Goal: Find contact information: Find contact information

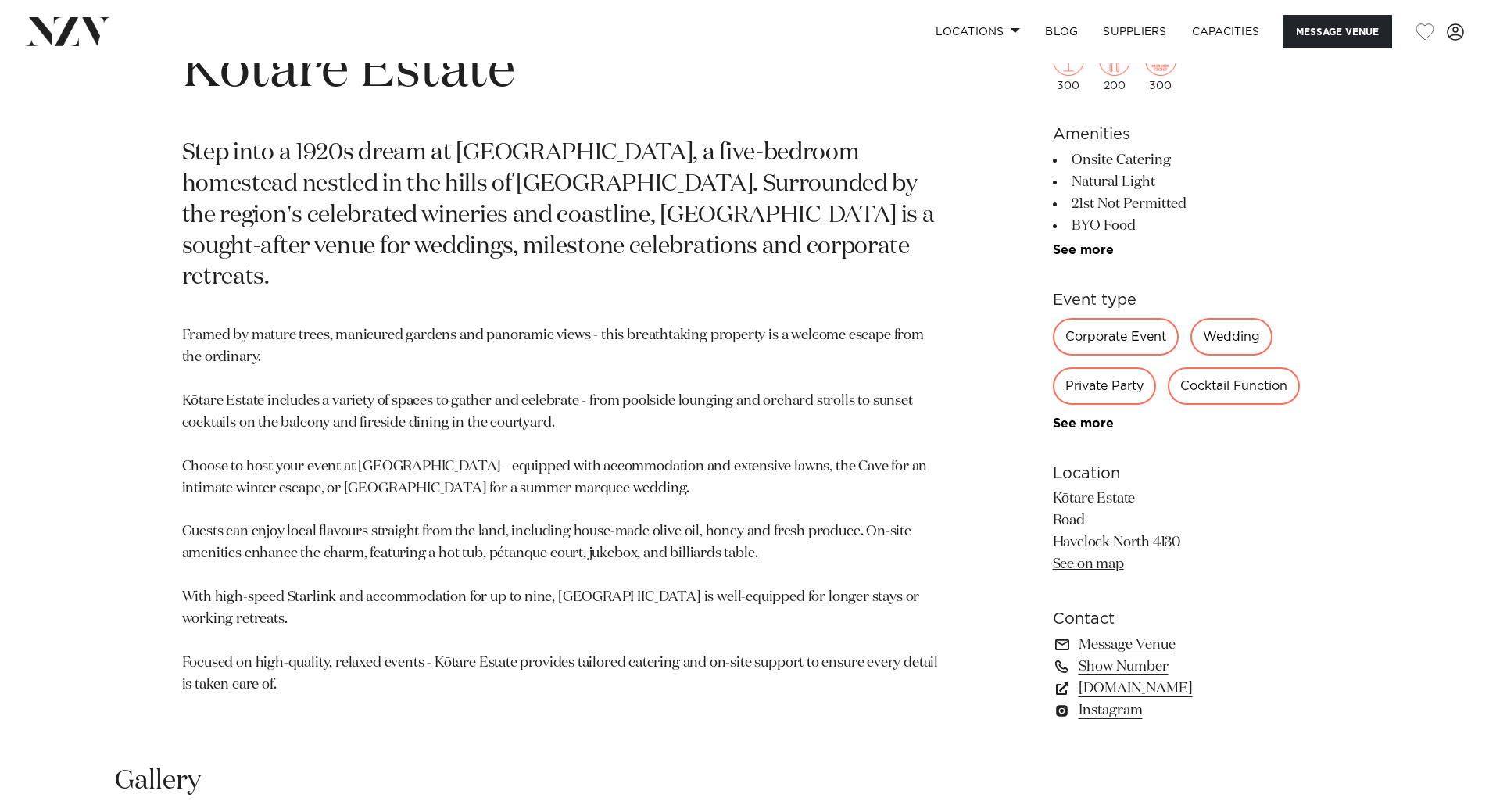
scroll to position [859, 0]
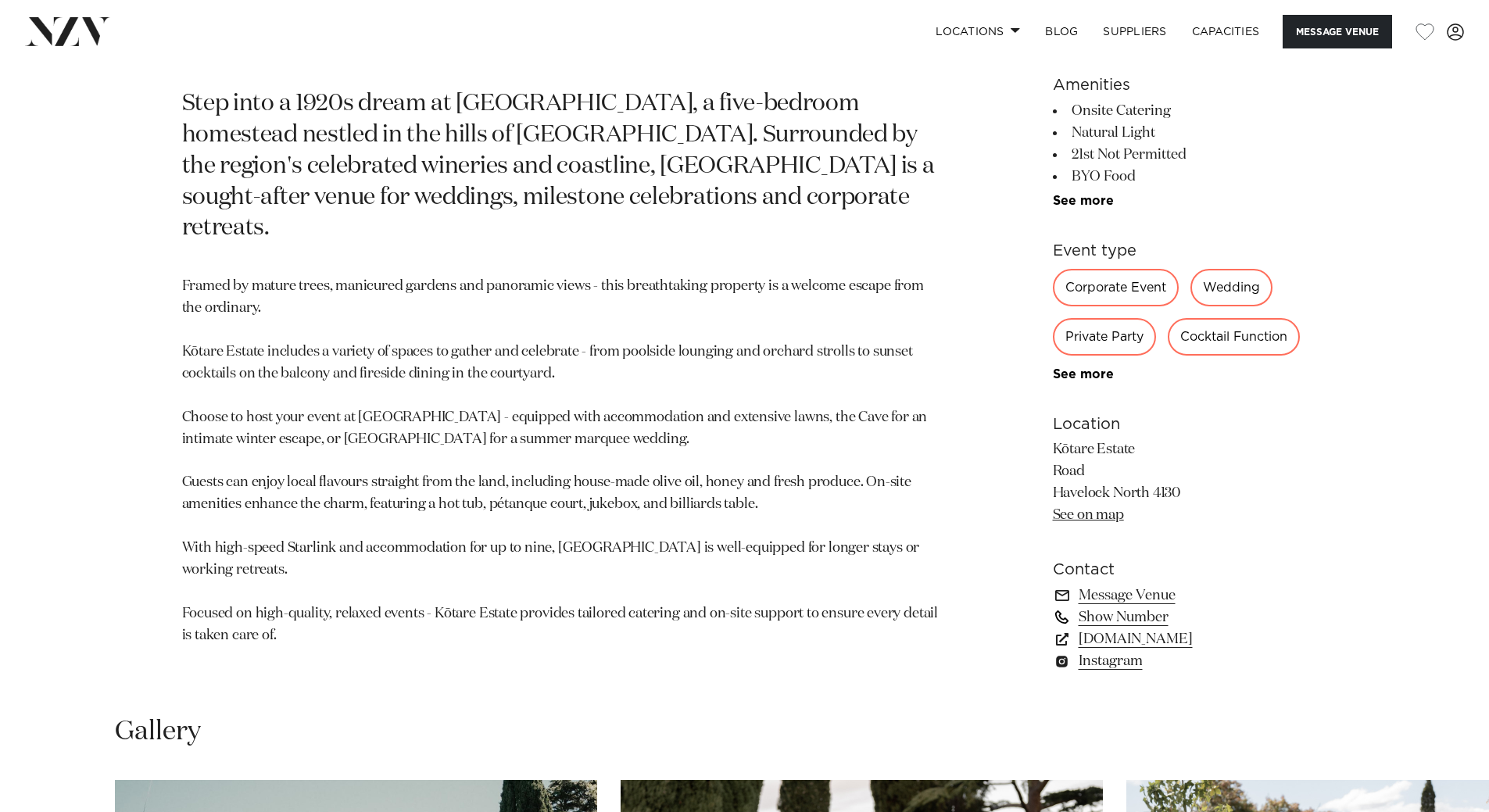
click at [1110, 618] on link "Show Number" at bounding box center [1180, 617] width 255 height 22
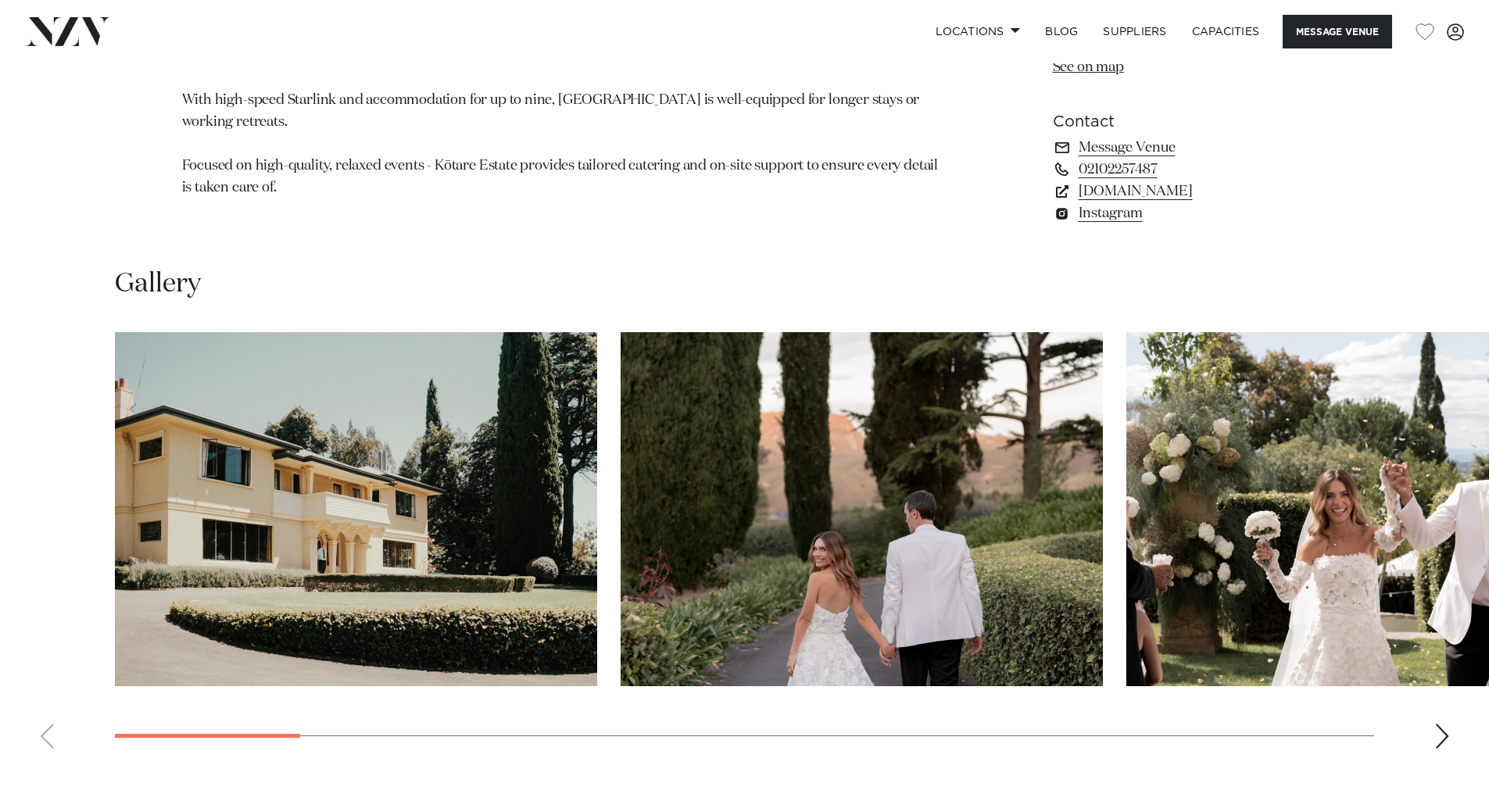
scroll to position [1329, 0]
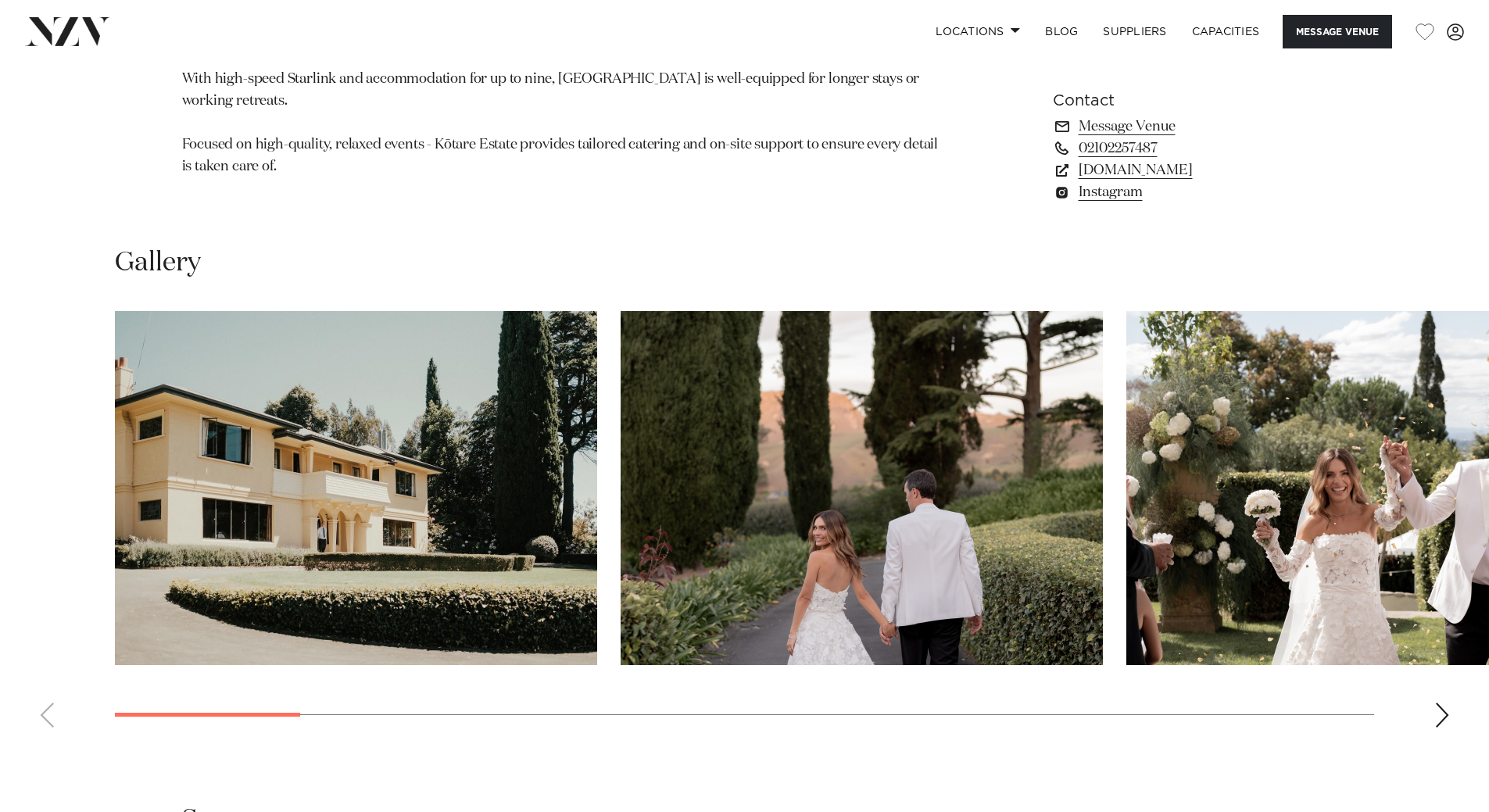
click at [1446, 717] on div "Next slide" at bounding box center [1442, 715] width 15 height 25
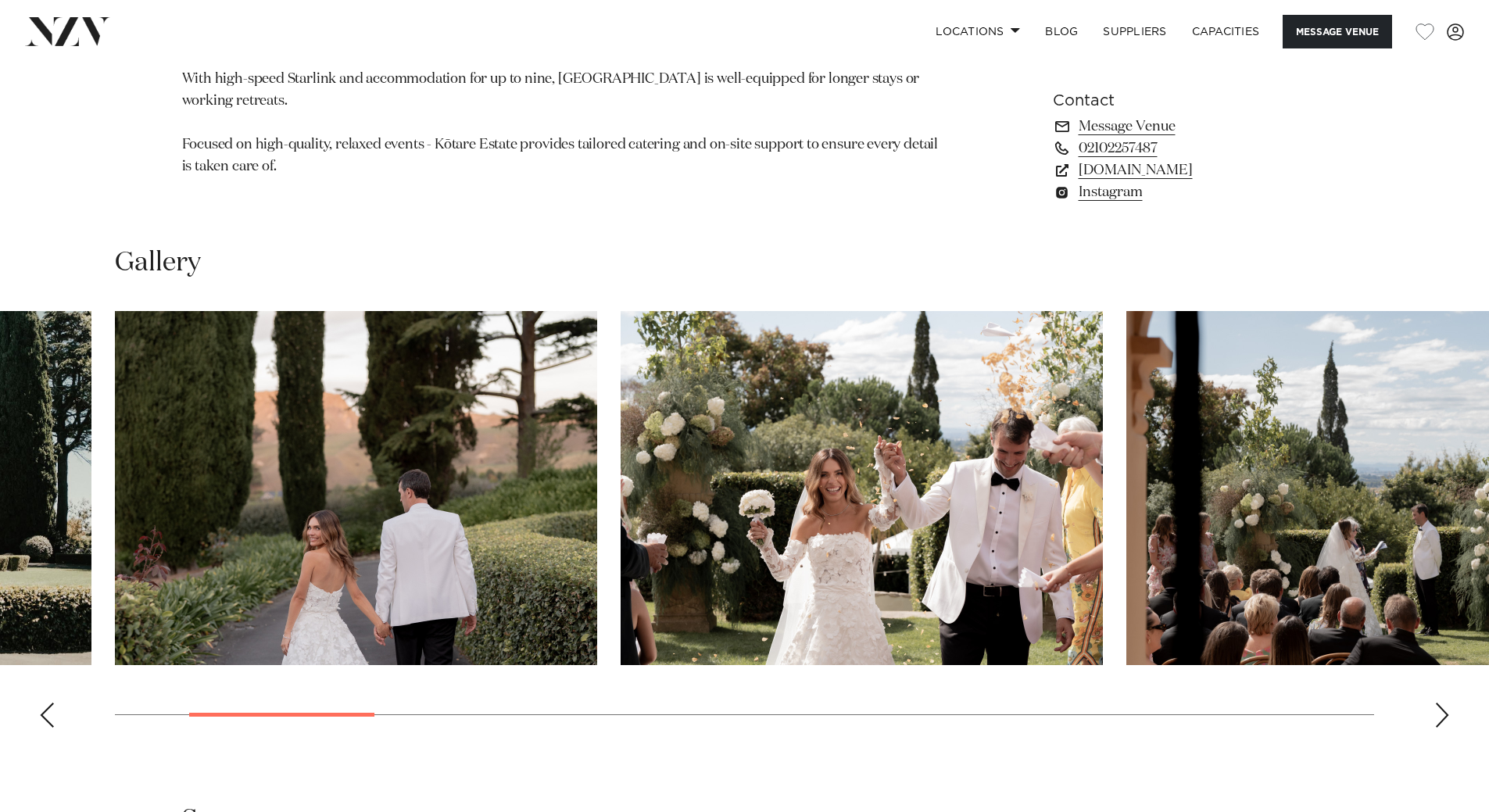
click at [1435, 715] on div "Next slide" at bounding box center [1442, 715] width 15 height 25
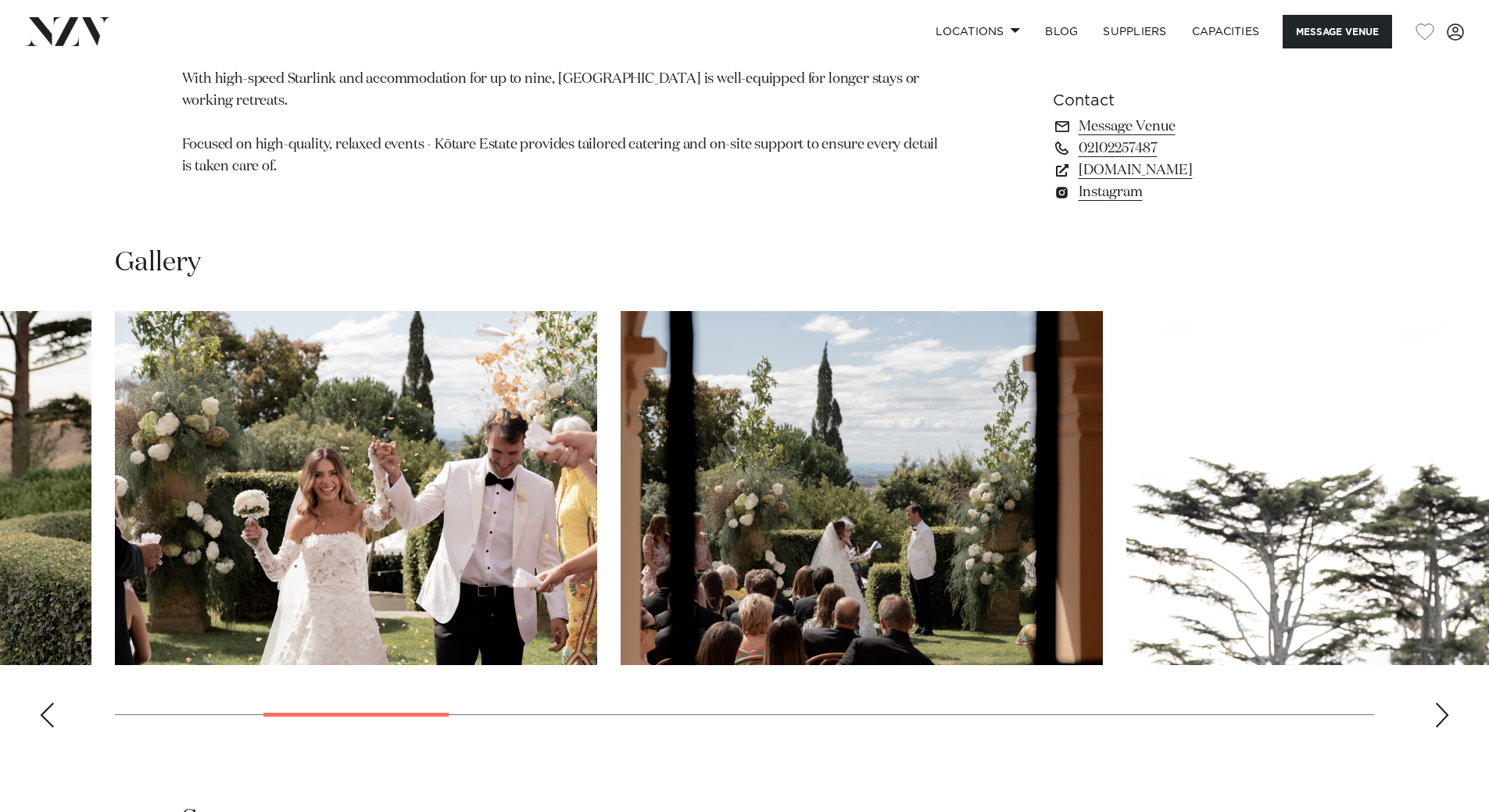
click at [1427, 718] on swiper-container at bounding box center [744, 525] width 1489 height 429
click at [1446, 716] on div "Next slide" at bounding box center [1442, 715] width 15 height 25
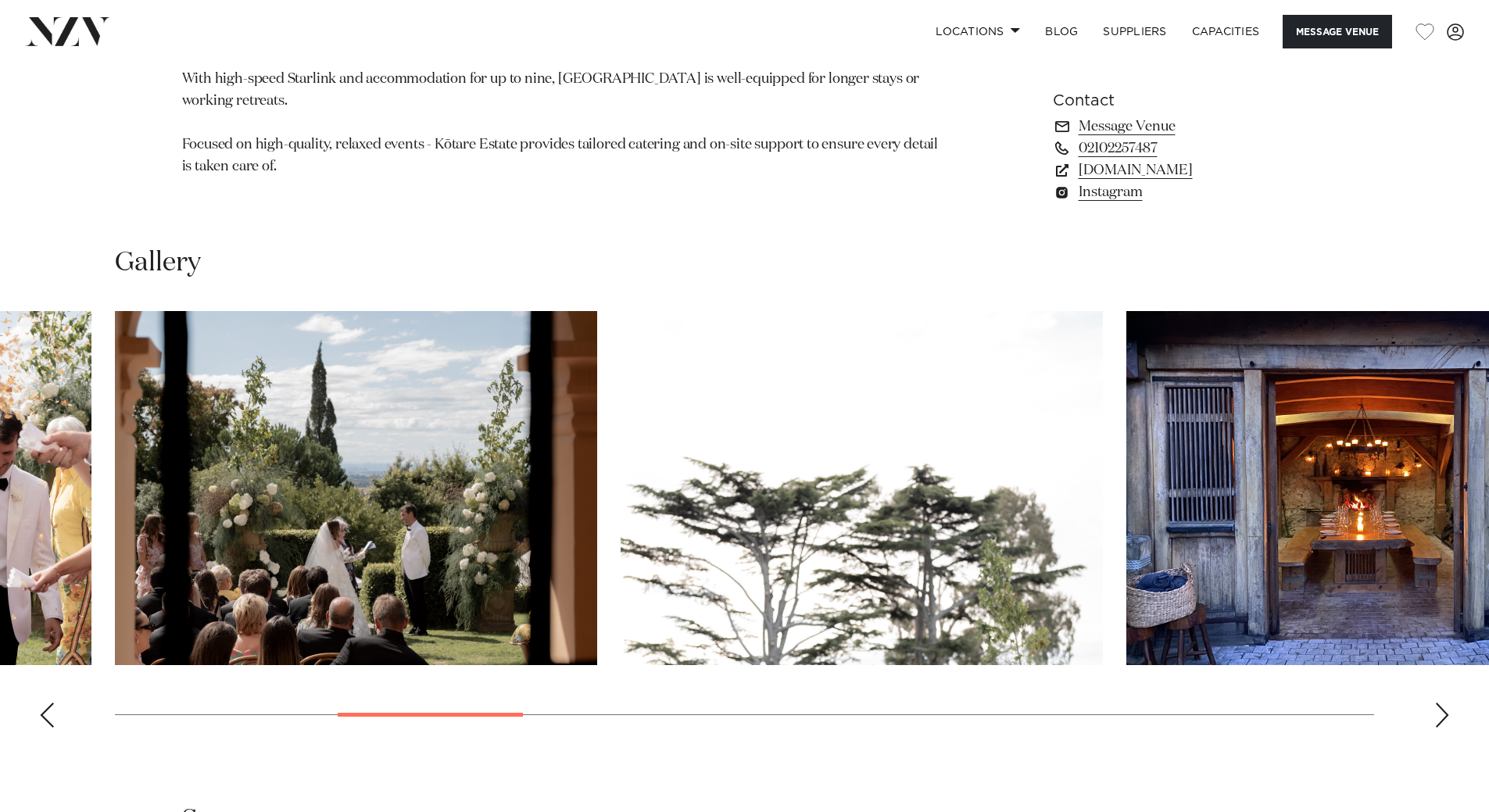
click at [1447, 715] on div "Next slide" at bounding box center [1442, 715] width 15 height 25
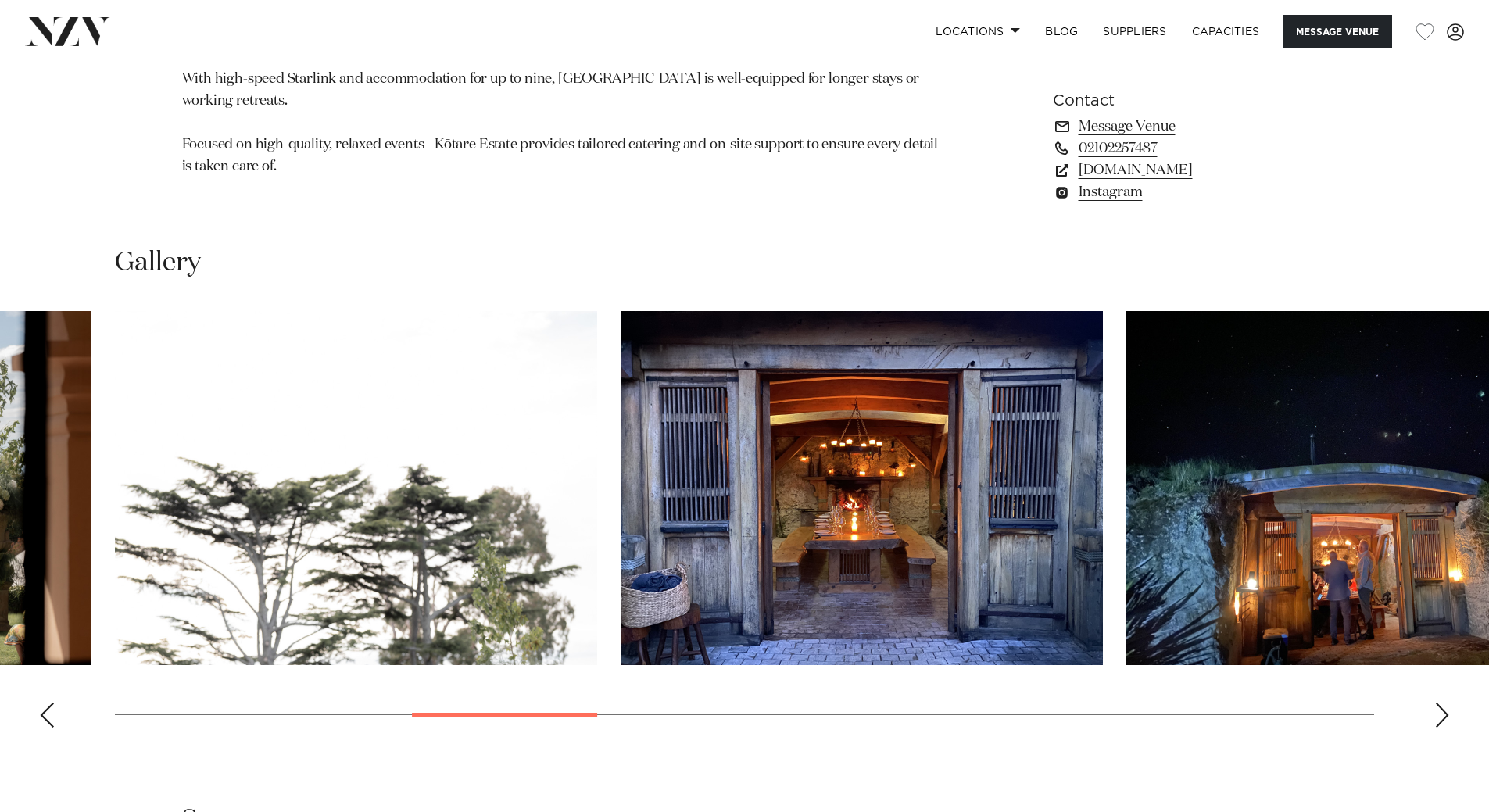
click at [1446, 716] on div "Next slide" at bounding box center [1442, 715] width 15 height 25
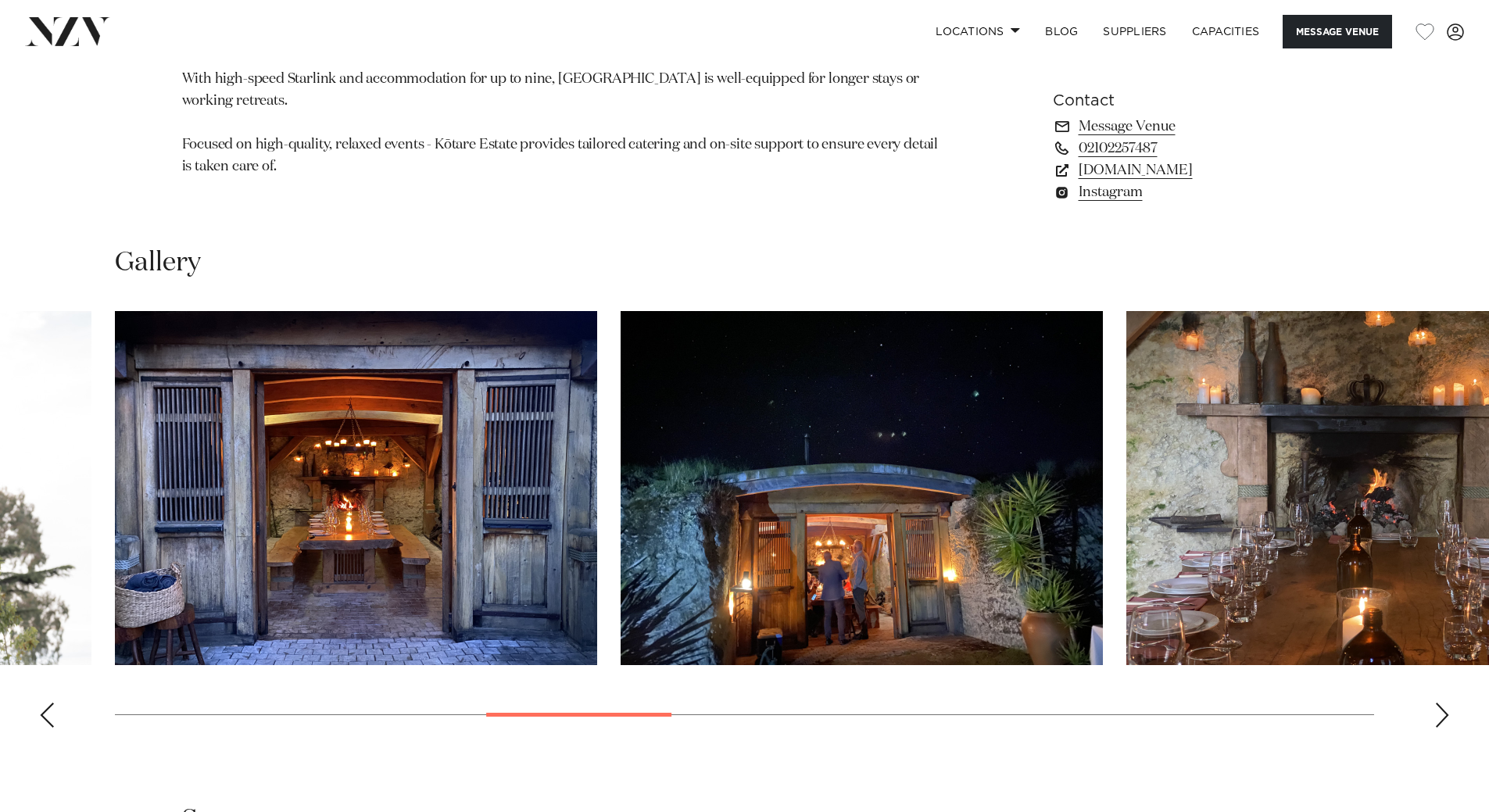
click at [1443, 717] on div "Next slide" at bounding box center [1442, 715] width 15 height 25
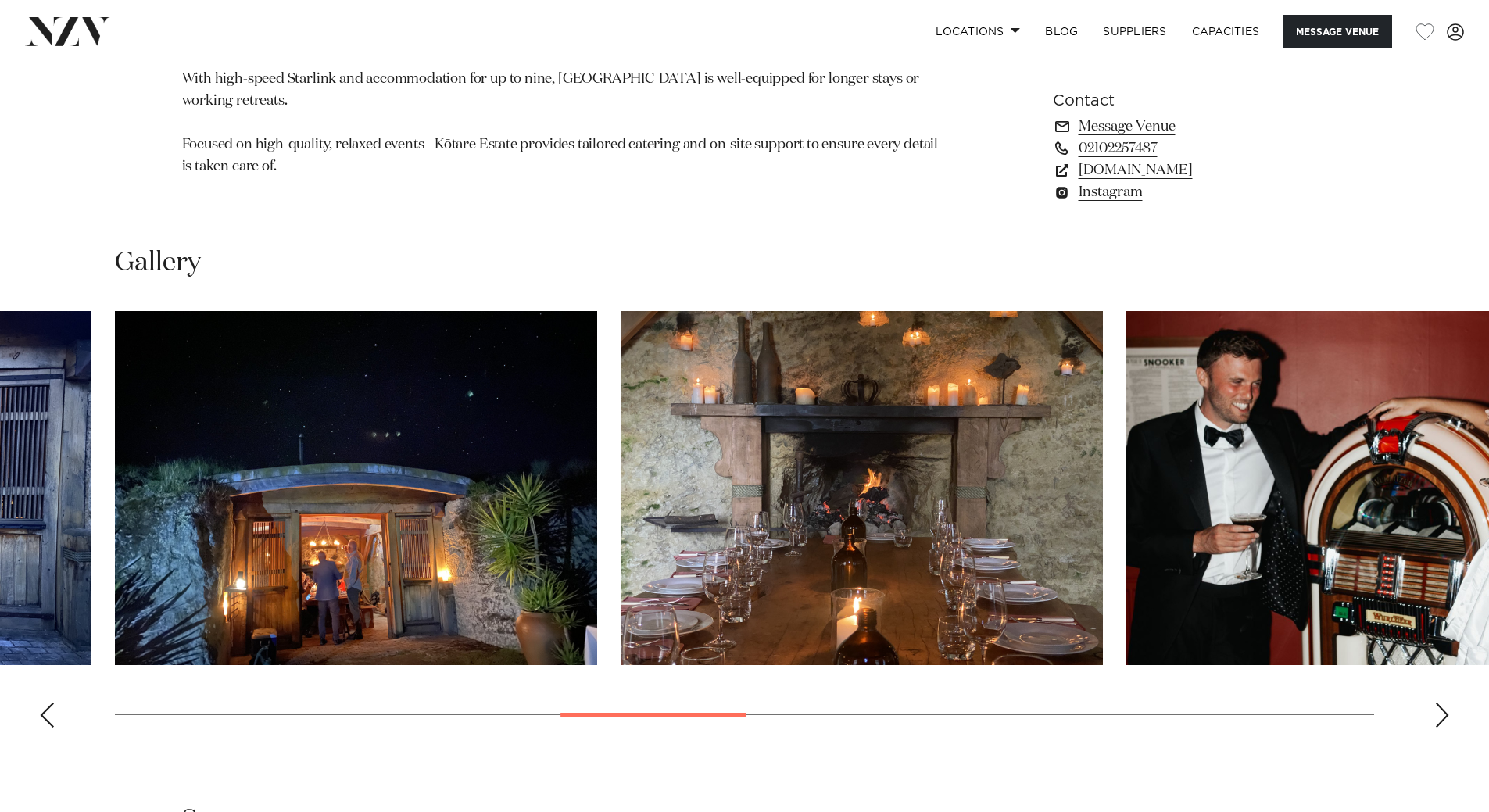
click at [1443, 717] on div "Next slide" at bounding box center [1442, 715] width 15 height 25
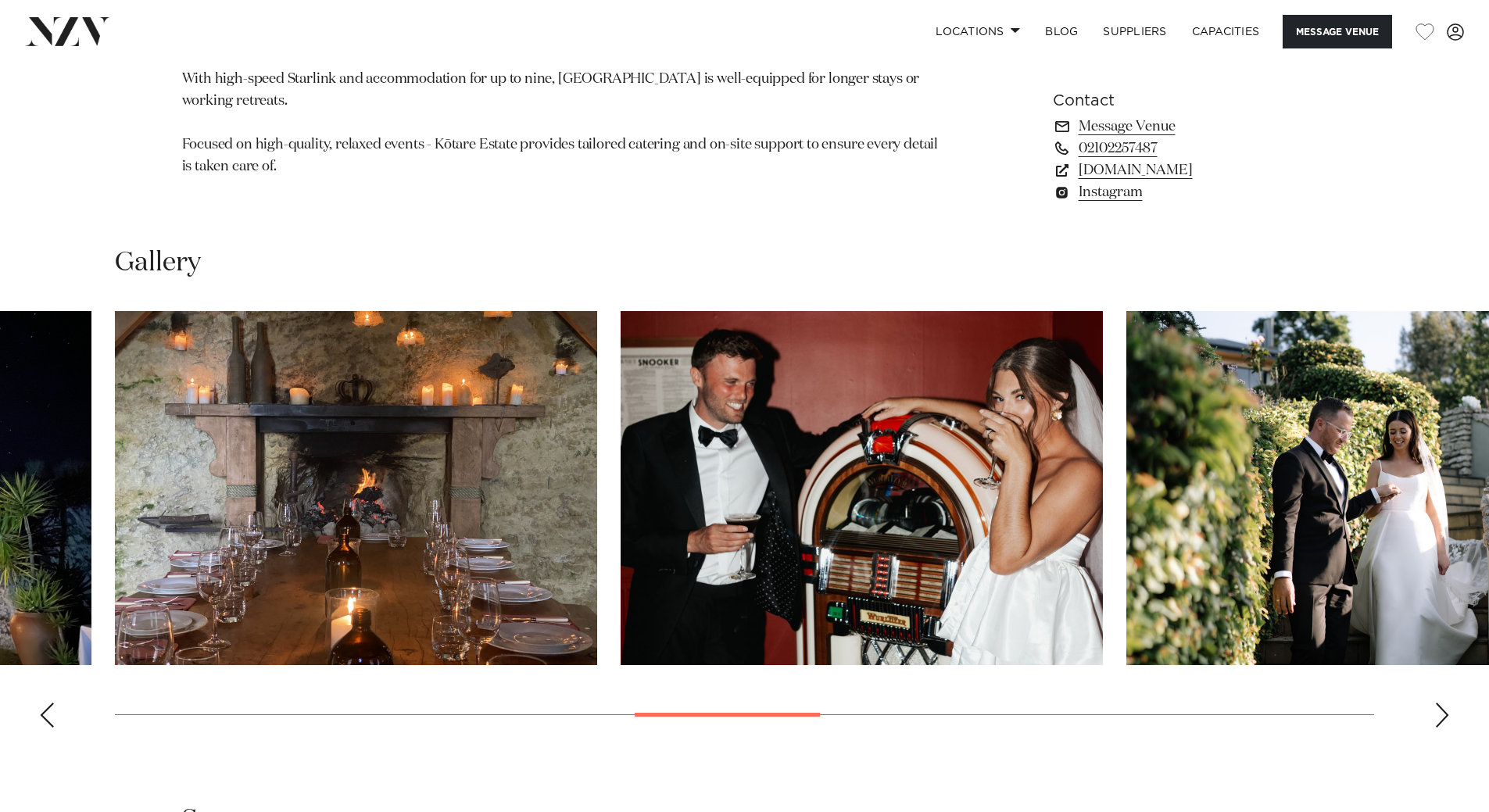
click at [1442, 714] on div "Next slide" at bounding box center [1442, 715] width 15 height 25
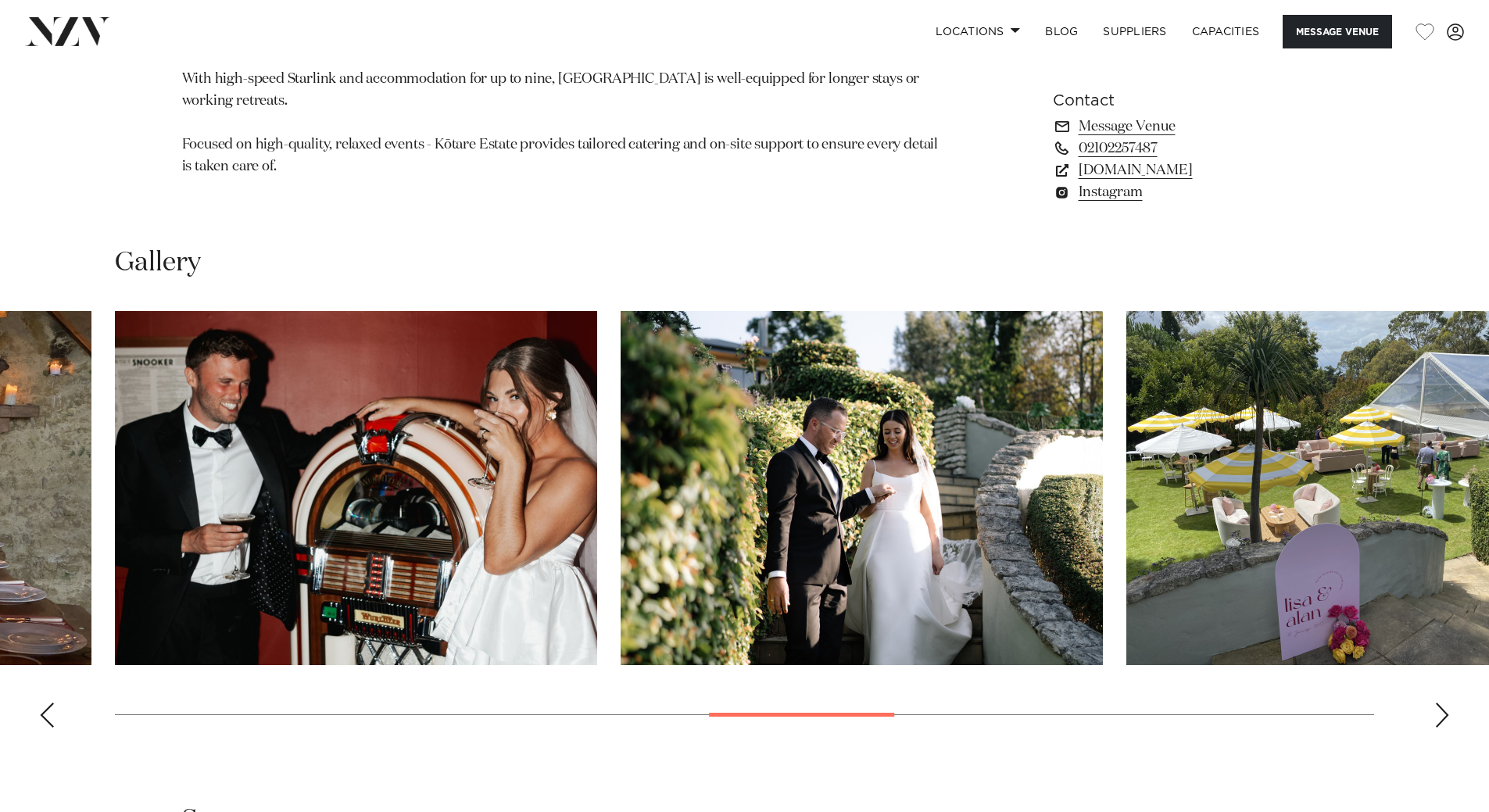
click at [1442, 714] on div "Next slide" at bounding box center [1442, 715] width 15 height 25
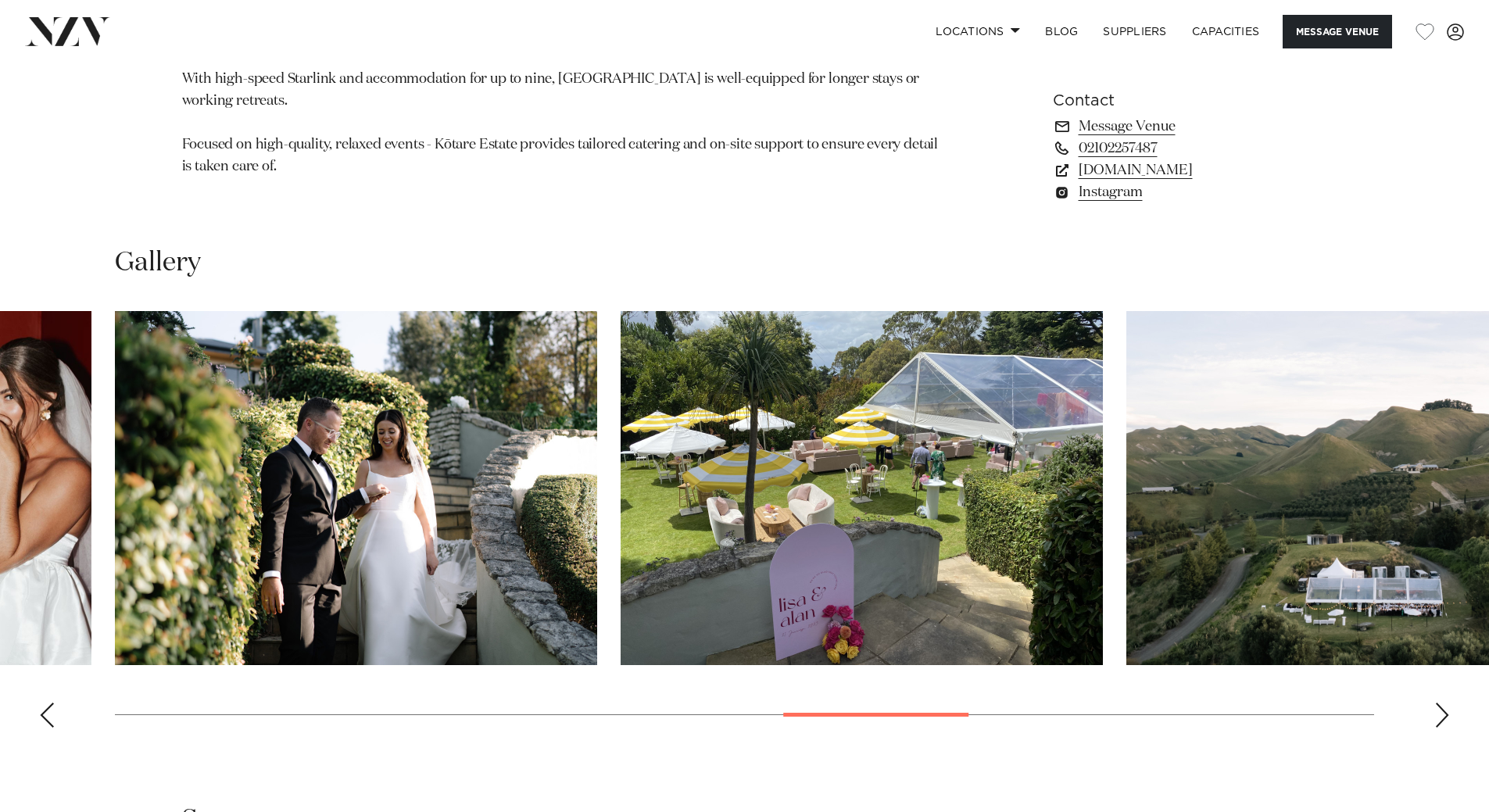
click at [1450, 718] on swiper-container at bounding box center [744, 525] width 1489 height 429
click at [1438, 712] on div "Next slide" at bounding box center [1442, 715] width 15 height 25
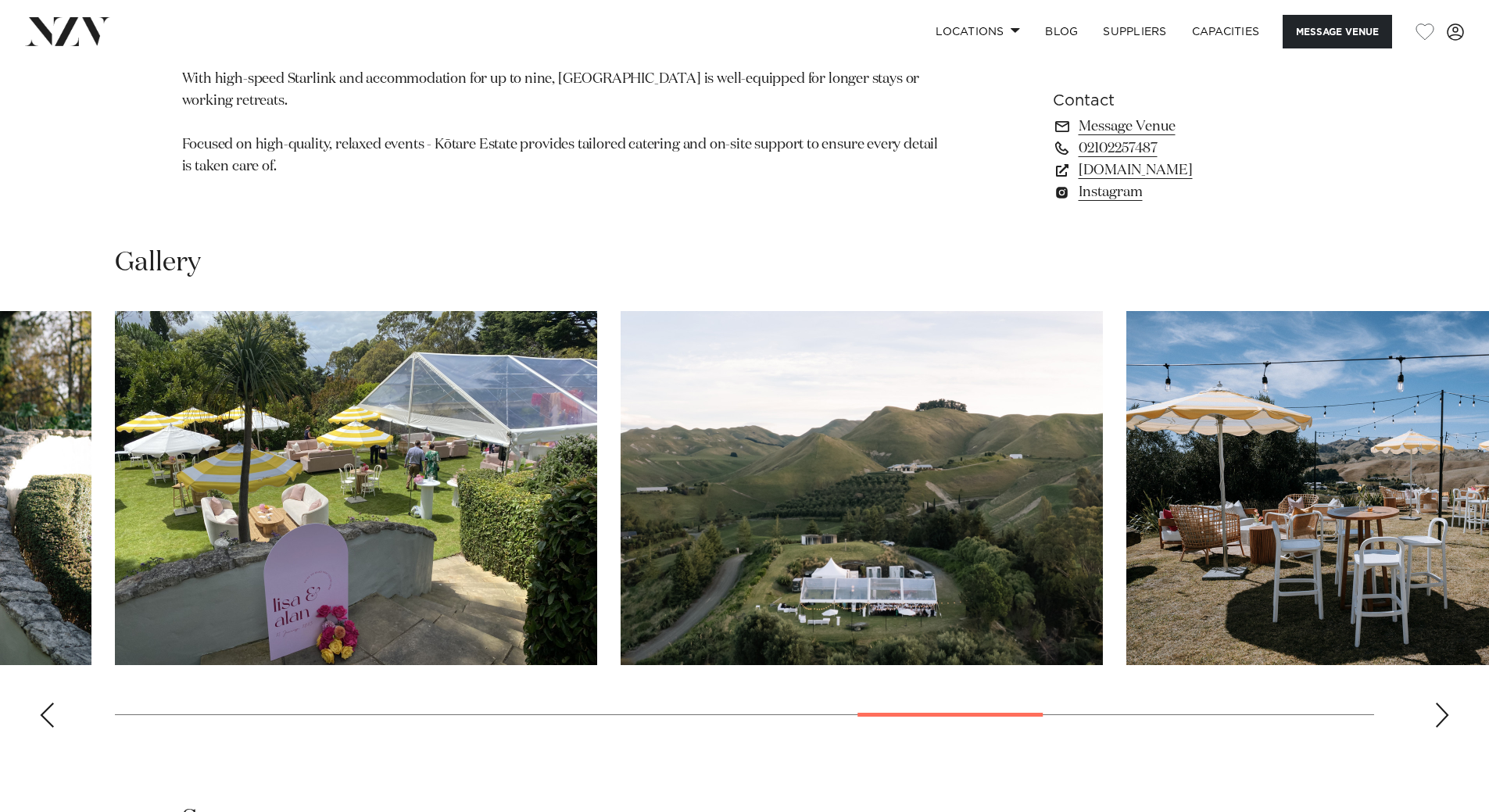
click at [1442, 715] on div "Next slide" at bounding box center [1442, 715] width 15 height 25
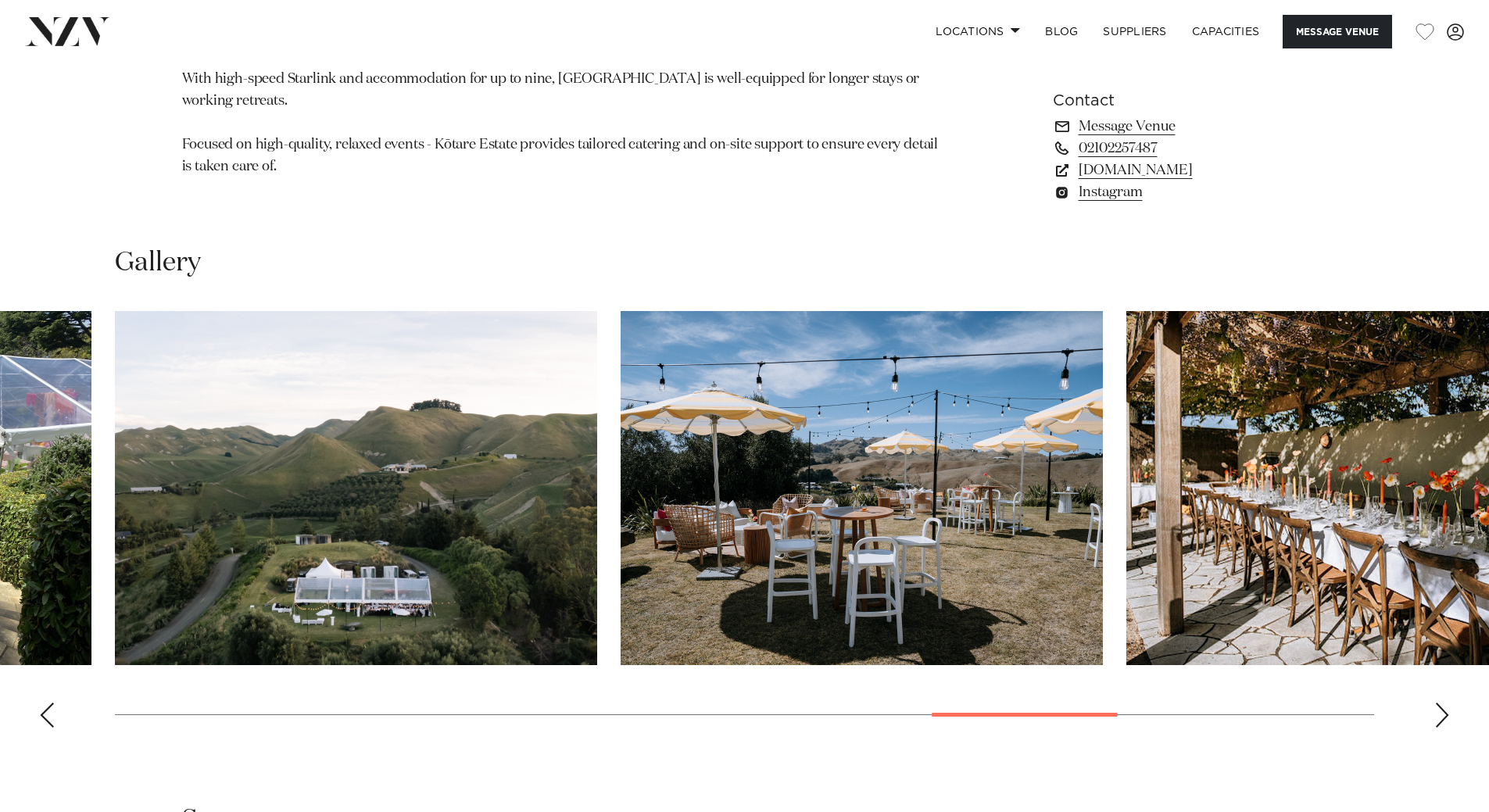
click at [1446, 713] on div "Next slide" at bounding box center [1442, 715] width 15 height 25
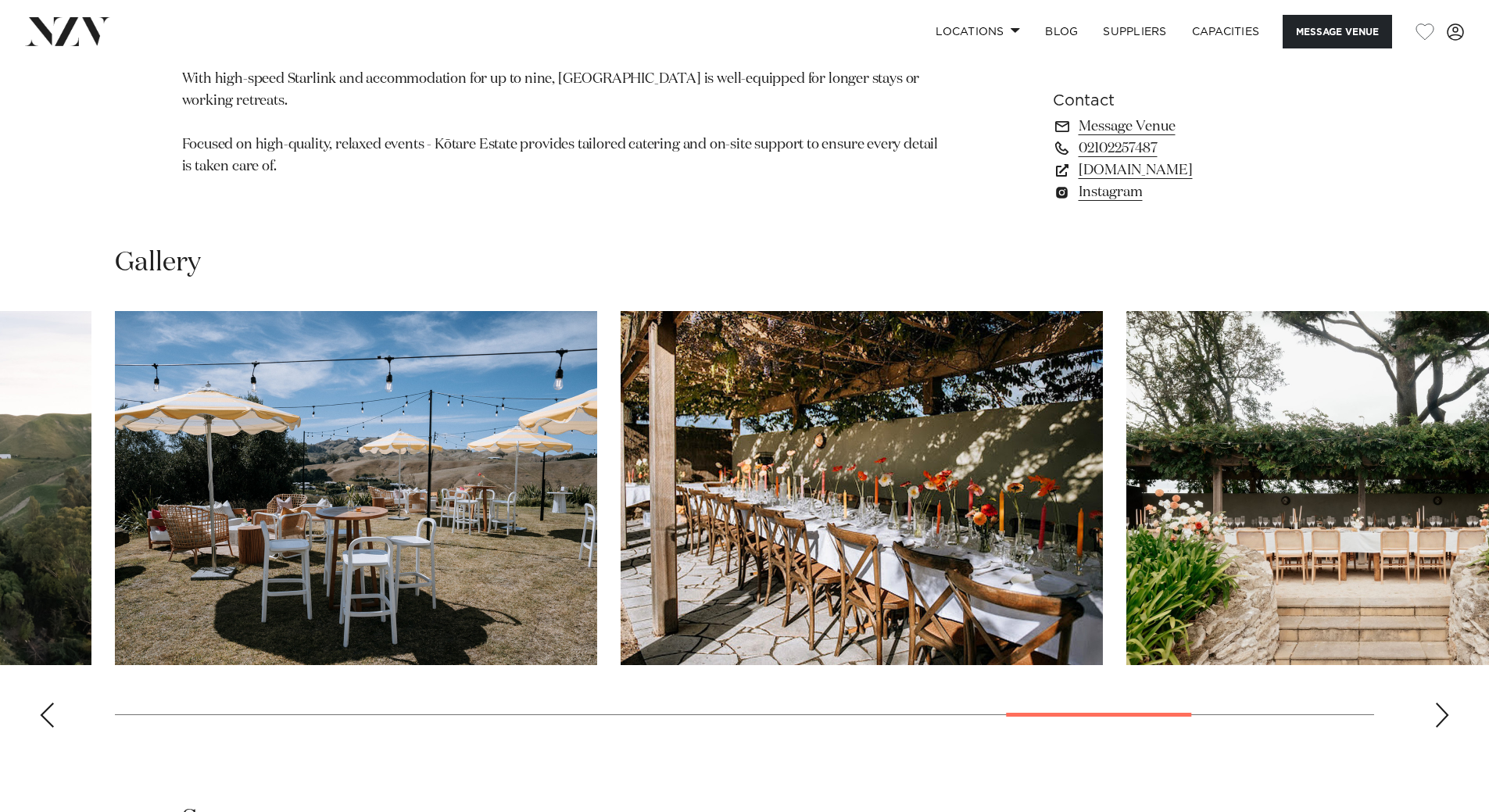
click at [1443, 711] on div "Next slide" at bounding box center [1442, 715] width 15 height 25
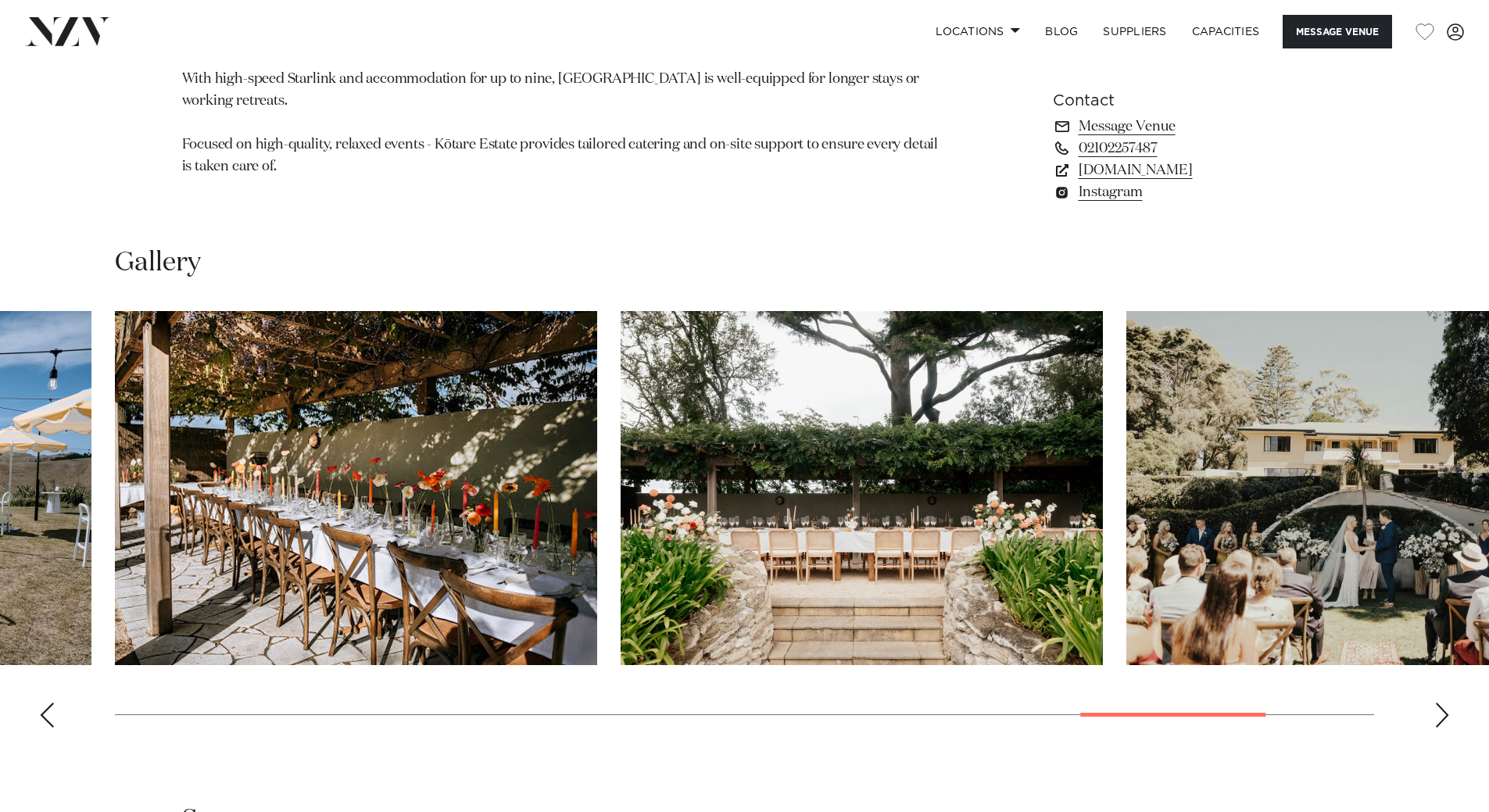
click at [1435, 717] on div "Next slide" at bounding box center [1442, 715] width 15 height 25
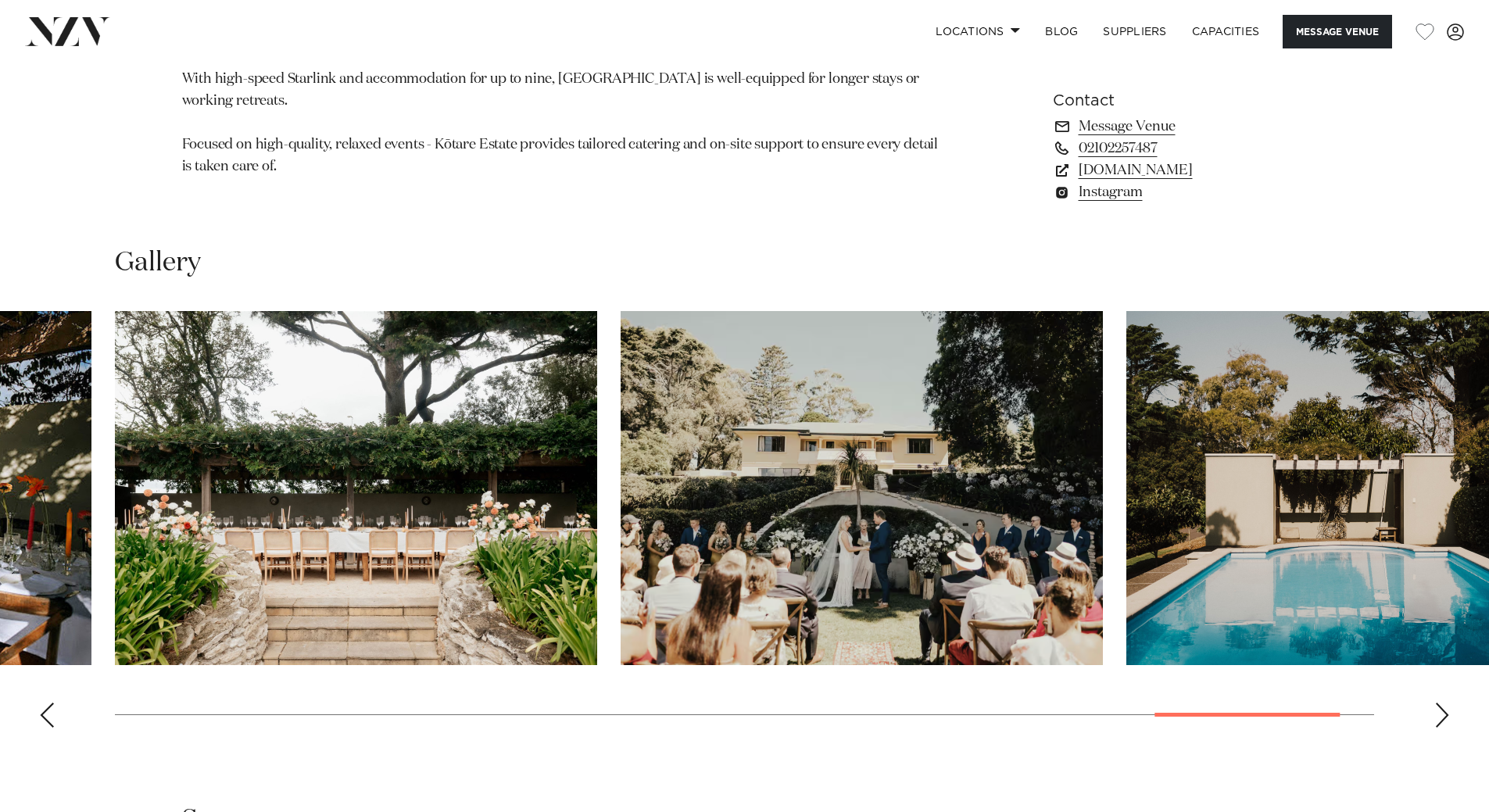
click at [1446, 719] on div "Next slide" at bounding box center [1442, 715] width 15 height 25
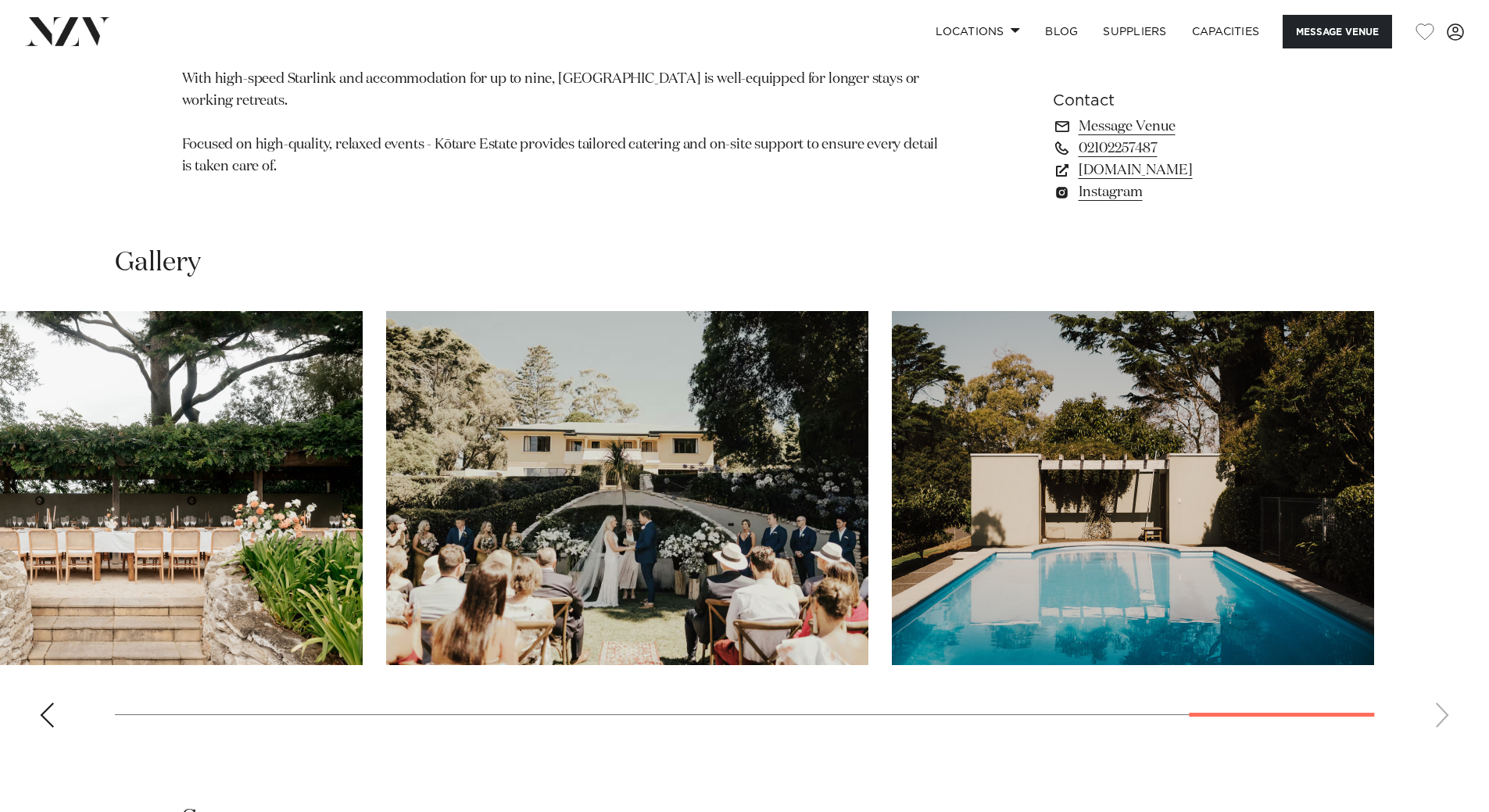
click at [1446, 719] on swiper-container at bounding box center [744, 525] width 1489 height 429
click at [1447, 719] on swiper-container at bounding box center [744, 525] width 1489 height 429
click at [46, 725] on div "Previous slide" at bounding box center [47, 715] width 15 height 25
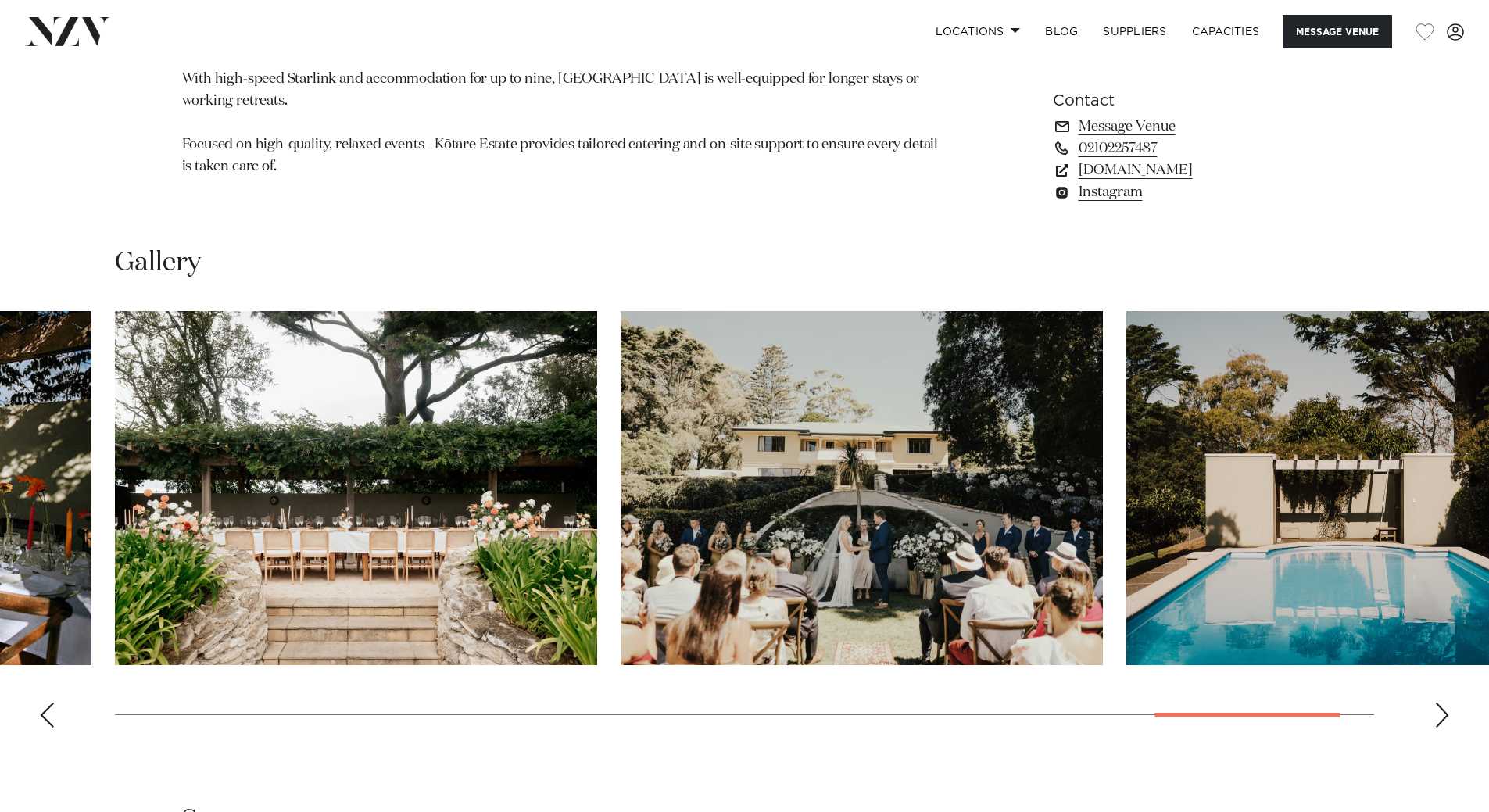
click at [47, 725] on div "Previous slide" at bounding box center [47, 715] width 15 height 25
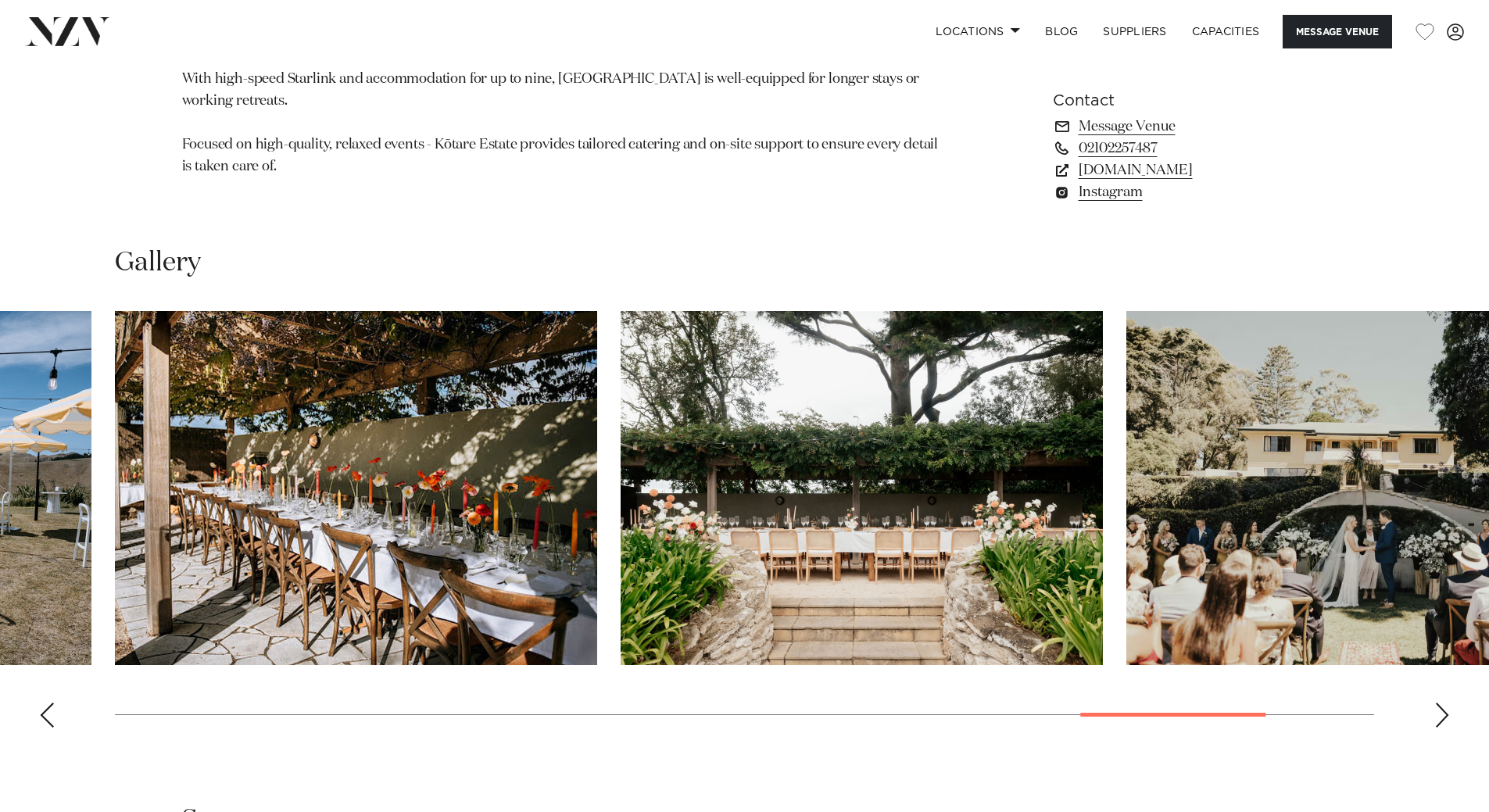
click at [56, 723] on swiper-container at bounding box center [744, 525] width 1489 height 429
click at [50, 711] on div "Previous slide" at bounding box center [47, 715] width 15 height 25
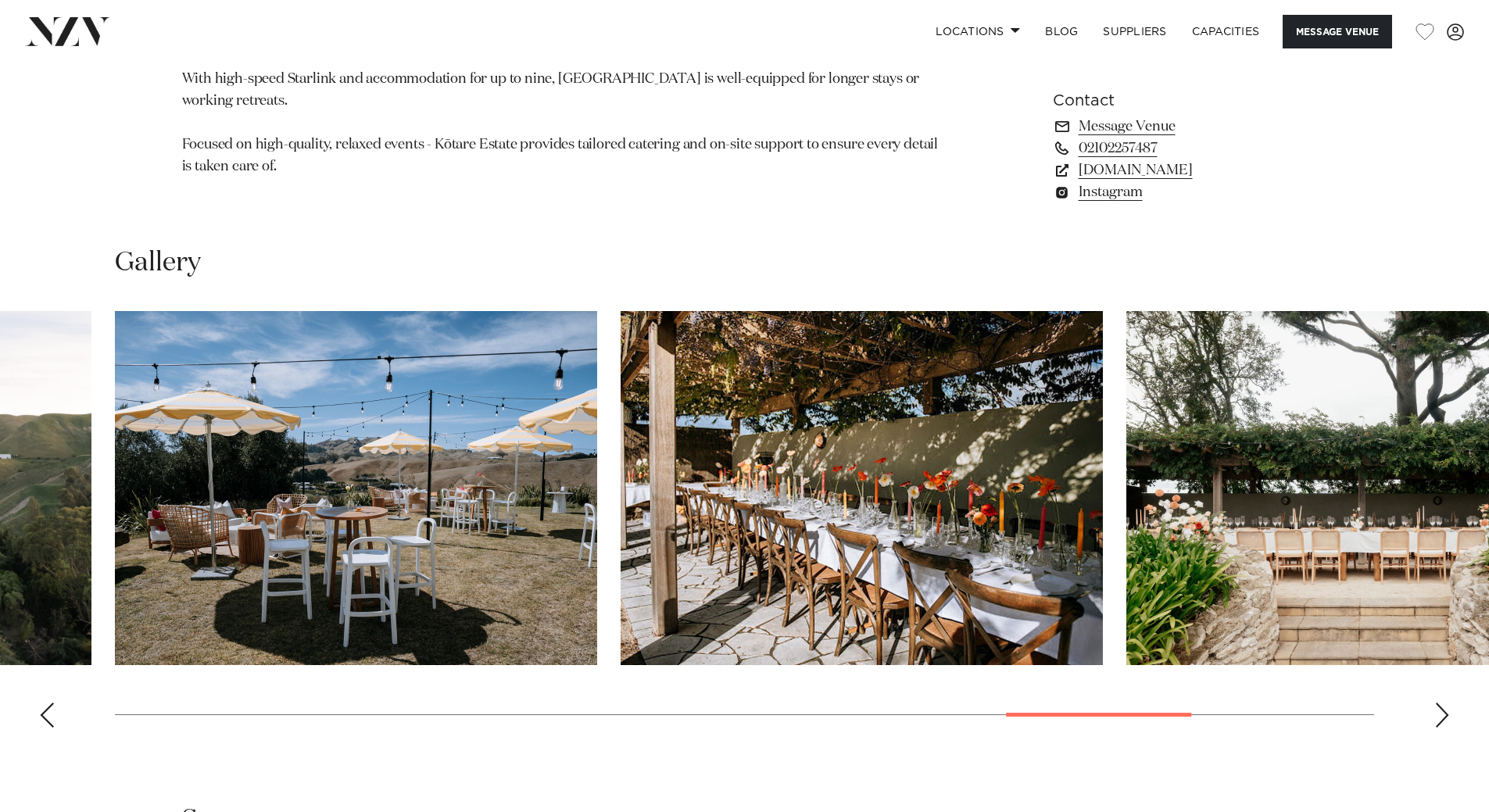
click at [46, 712] on div "Previous slide" at bounding box center [47, 715] width 15 height 25
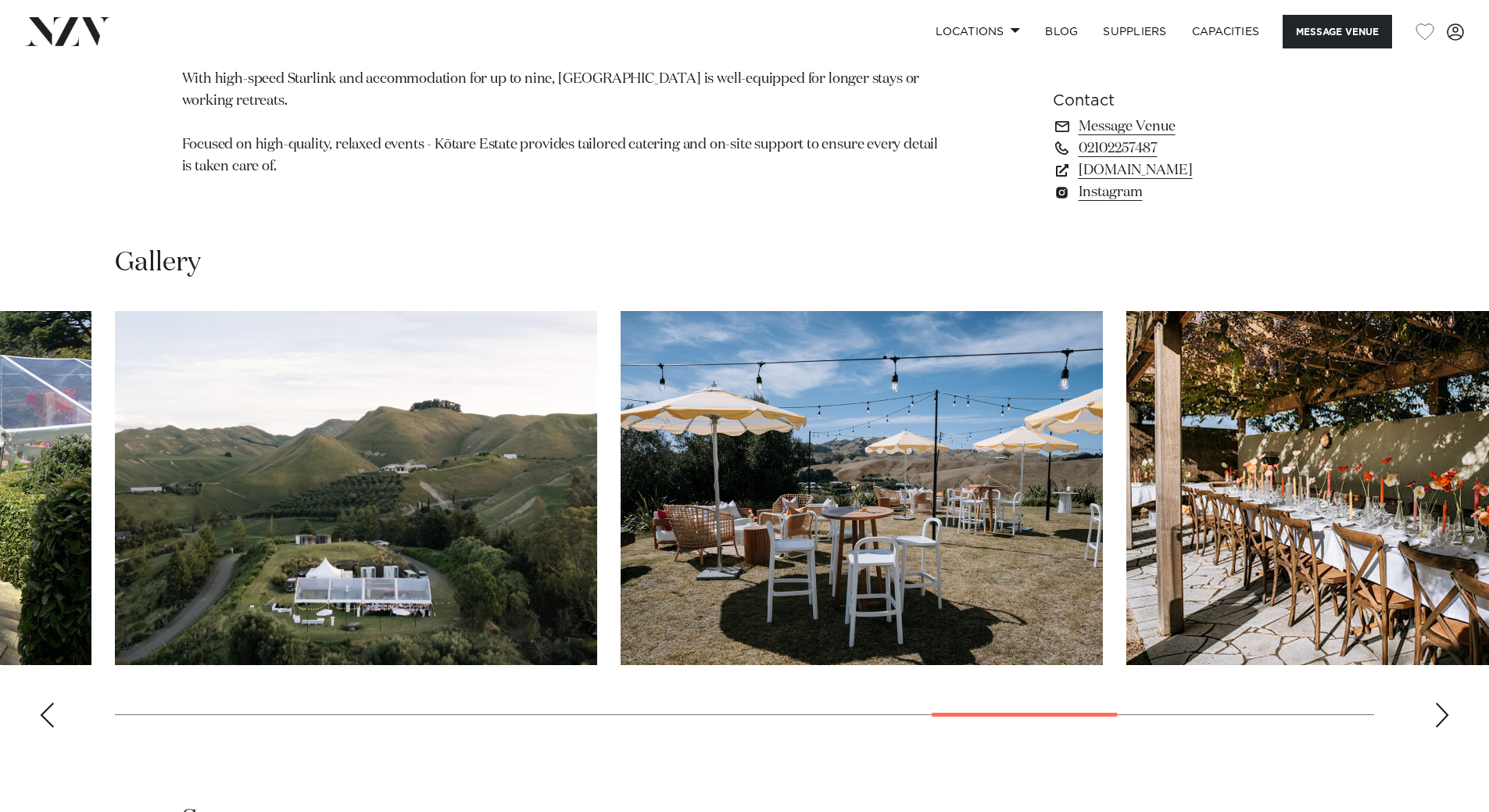
click at [45, 712] on div "Previous slide" at bounding box center [47, 715] width 15 height 25
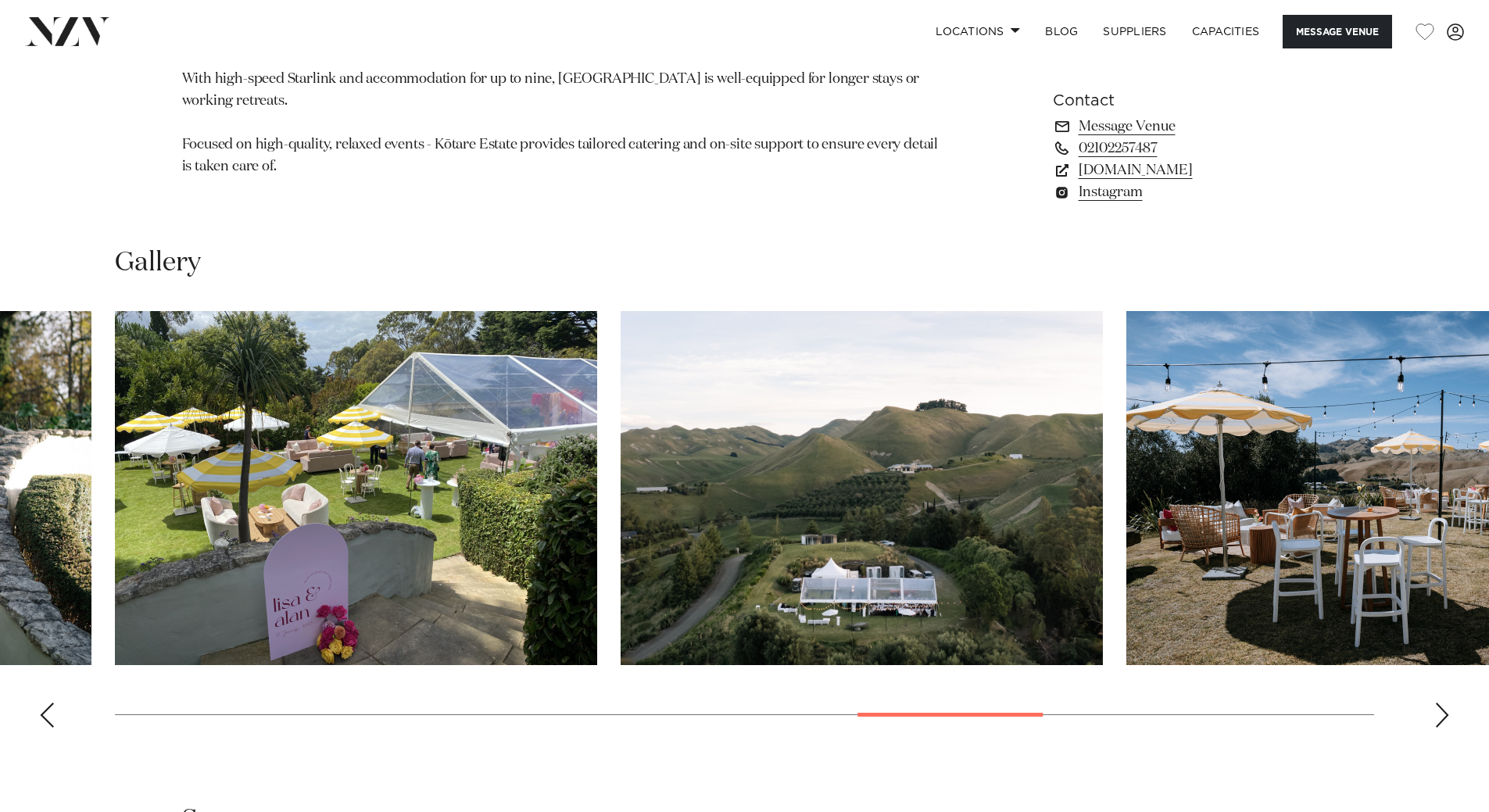
click at [45, 712] on div "Previous slide" at bounding box center [47, 715] width 15 height 25
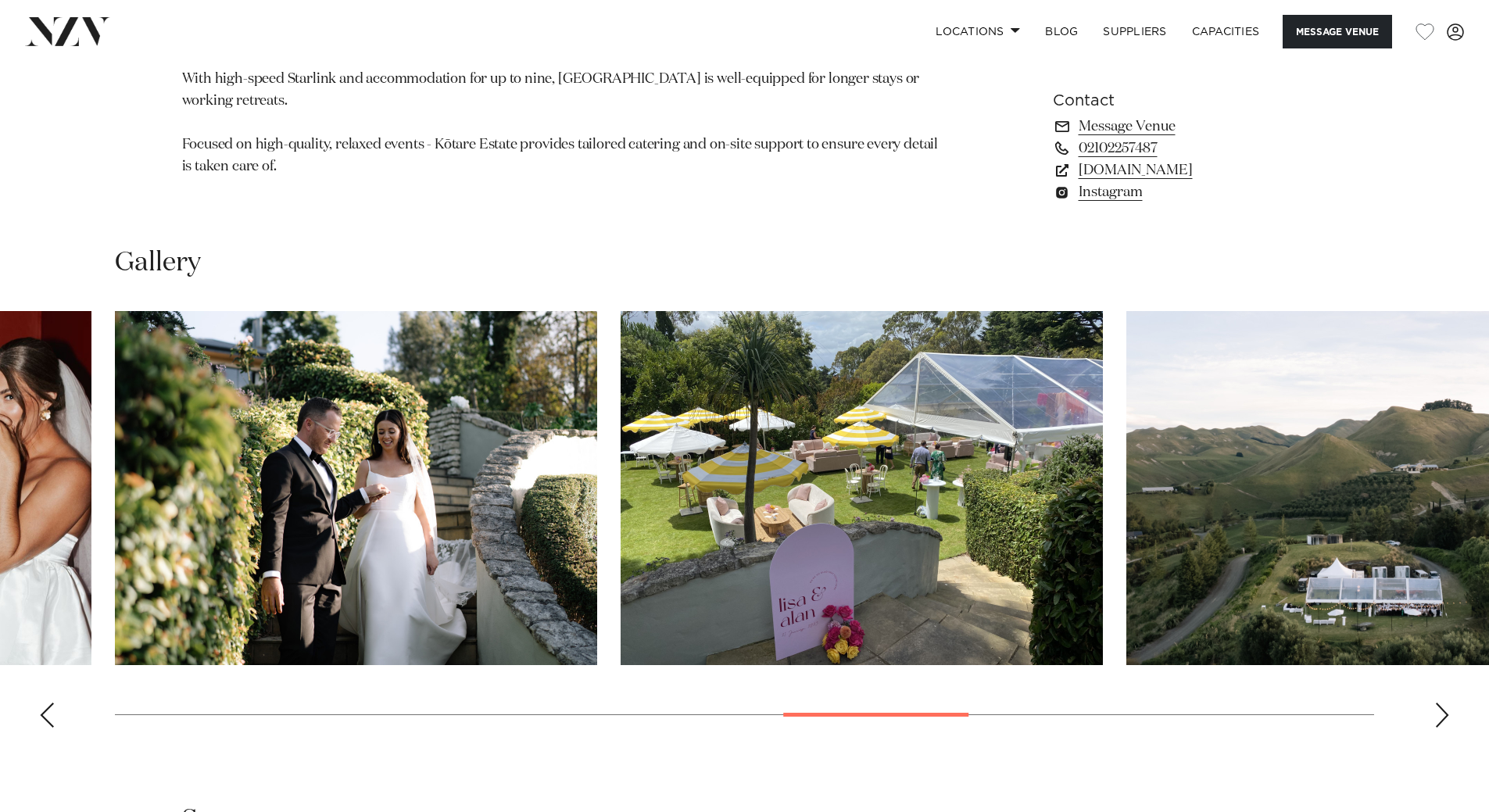
click at [43, 718] on div "Previous slide" at bounding box center [47, 715] width 15 height 25
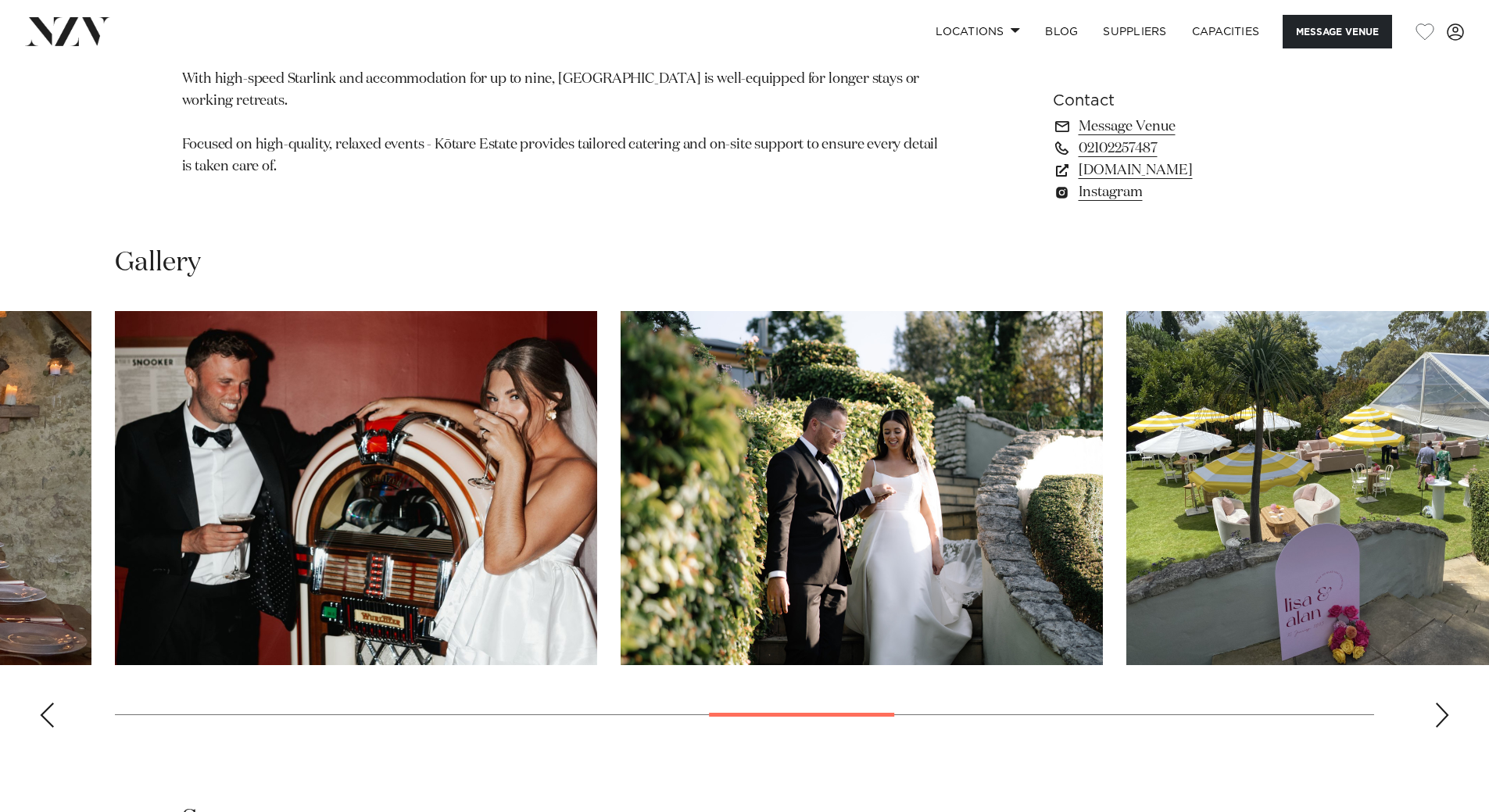
click at [48, 714] on div "Previous slide" at bounding box center [47, 715] width 15 height 25
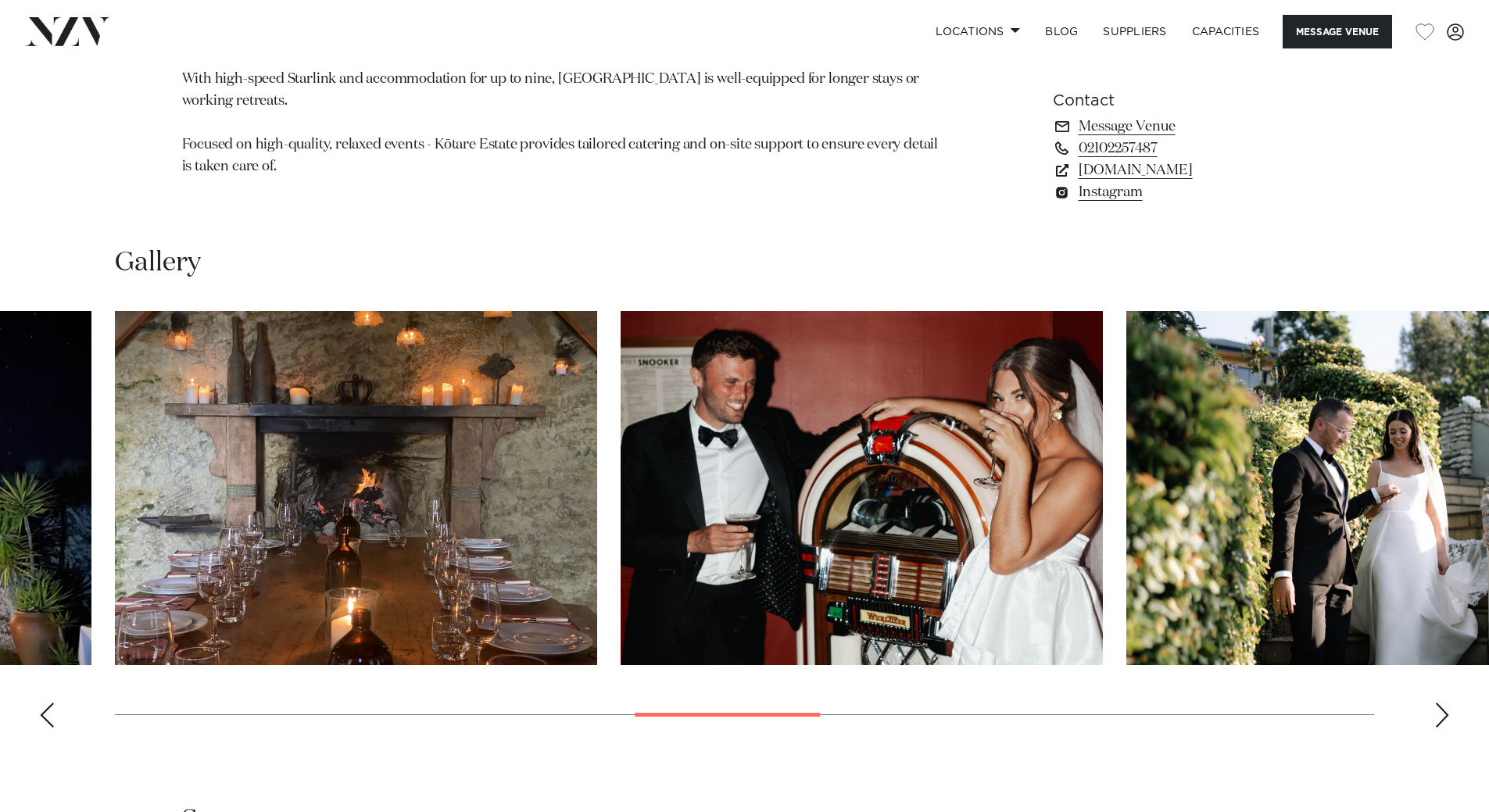
click at [49, 714] on div "Previous slide" at bounding box center [47, 715] width 15 height 25
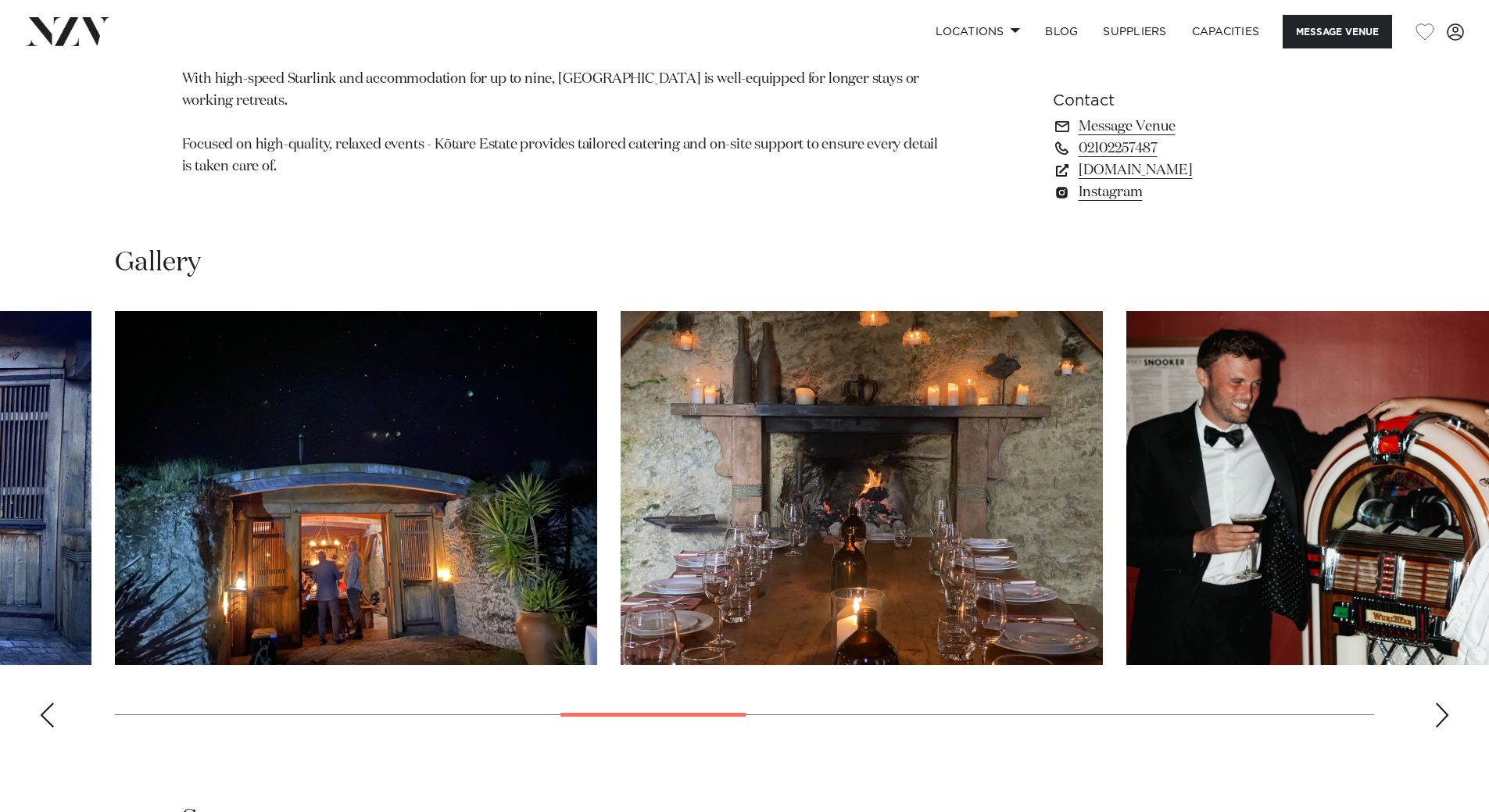
click at [49, 714] on div "Previous slide" at bounding box center [47, 715] width 15 height 25
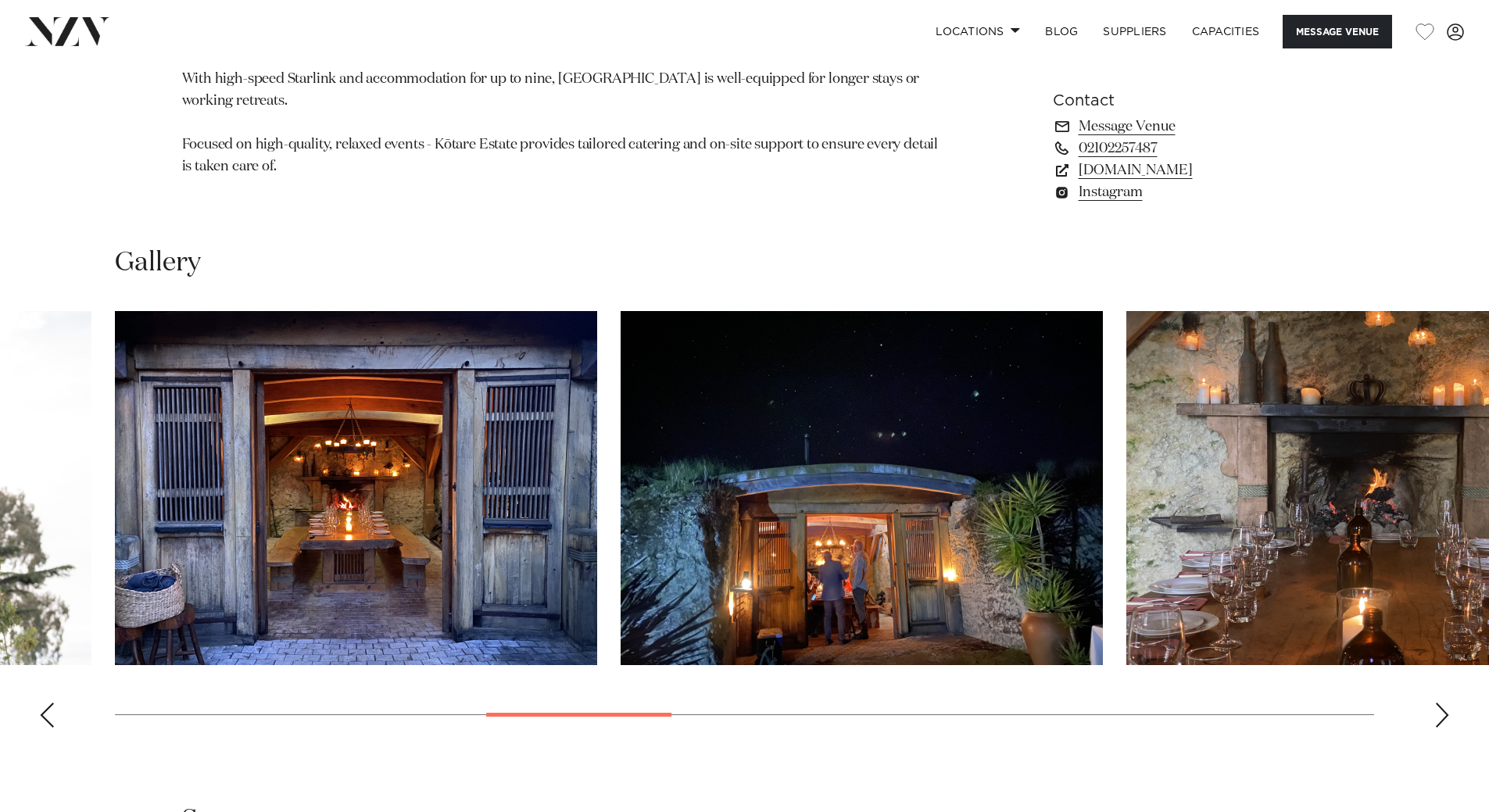
click at [52, 712] on div "Previous slide" at bounding box center [47, 715] width 15 height 25
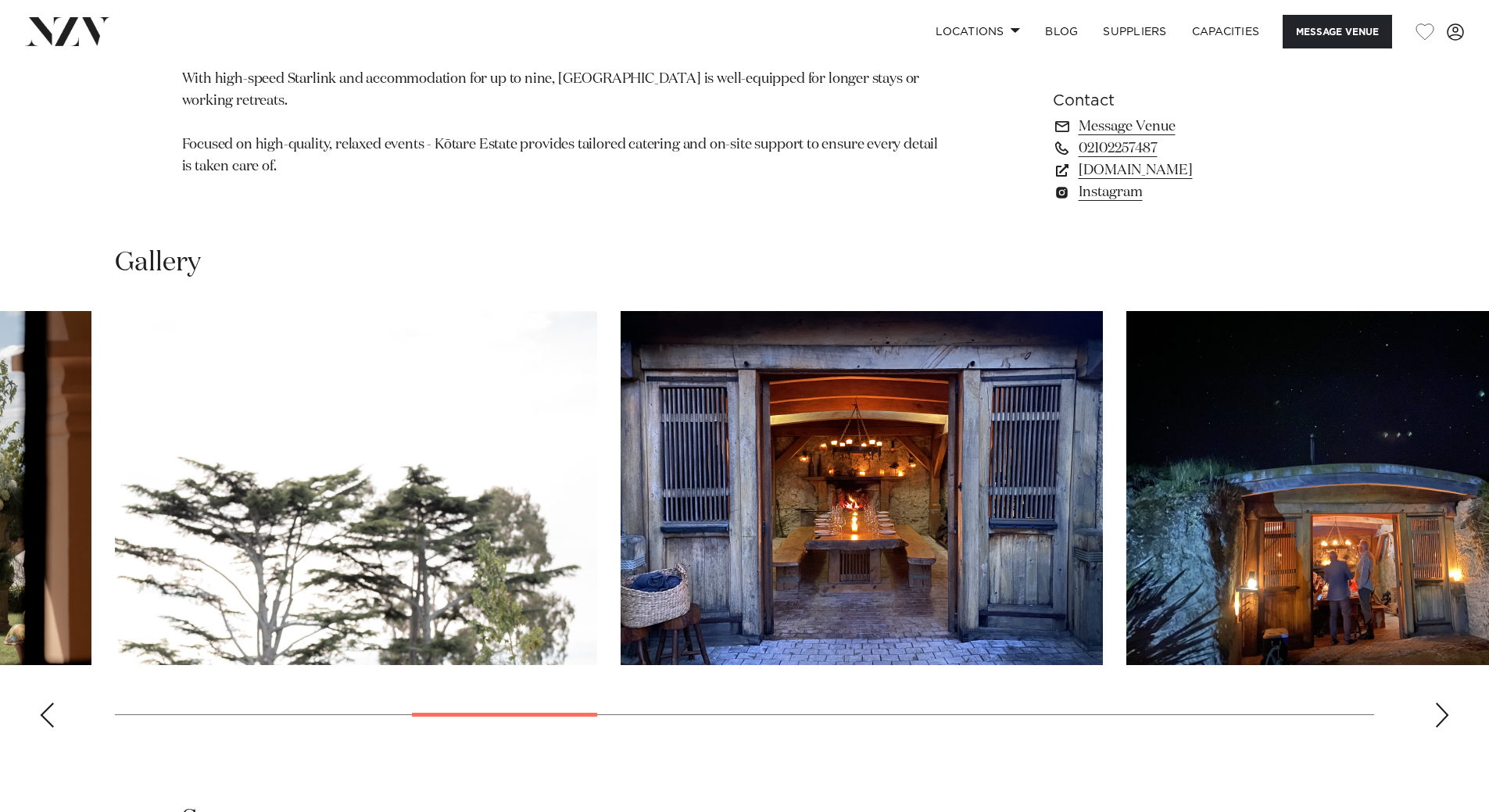
click at [52, 712] on div "Previous slide" at bounding box center [47, 715] width 15 height 25
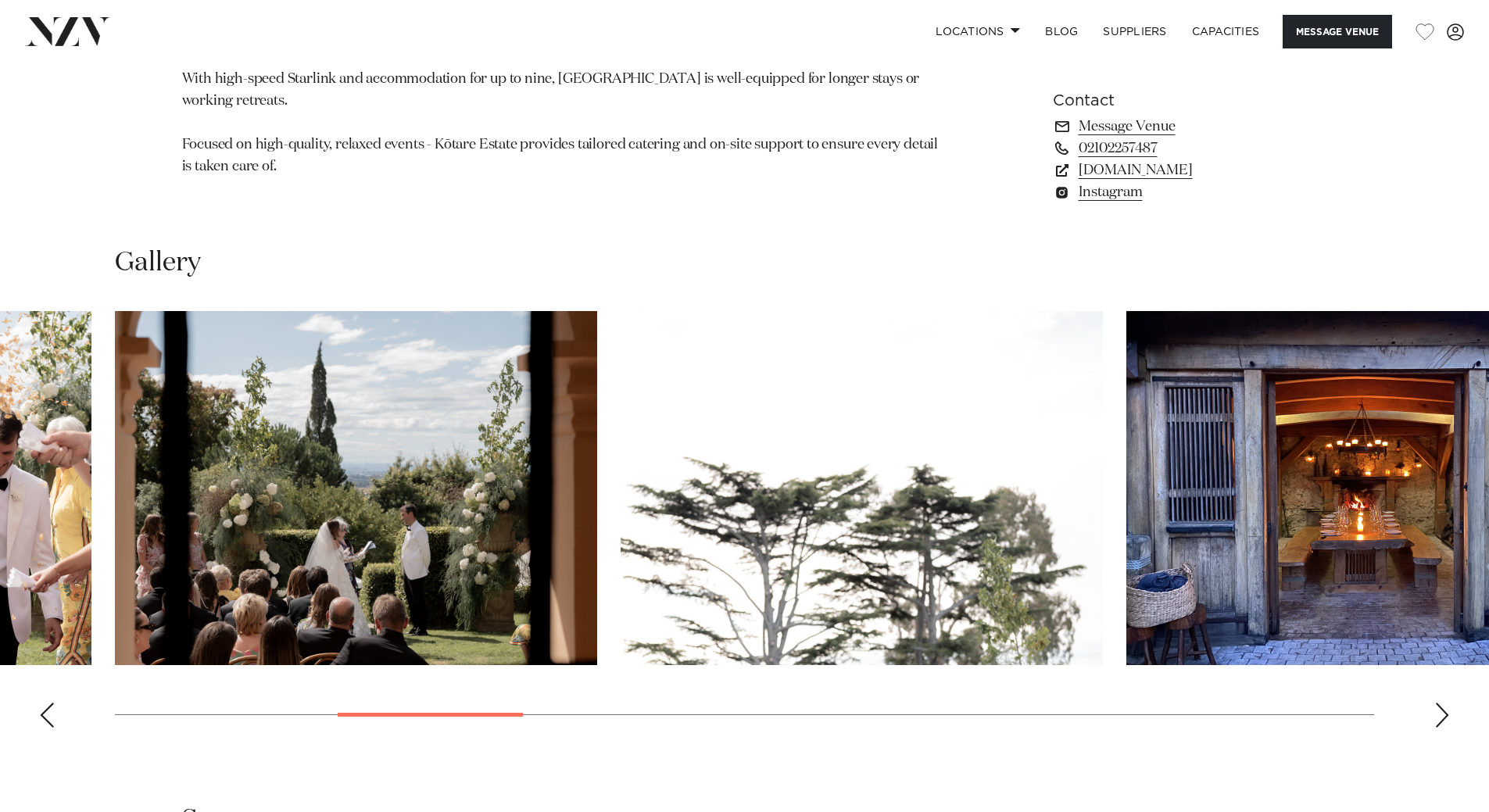
click at [53, 711] on div "Previous slide" at bounding box center [47, 715] width 15 height 25
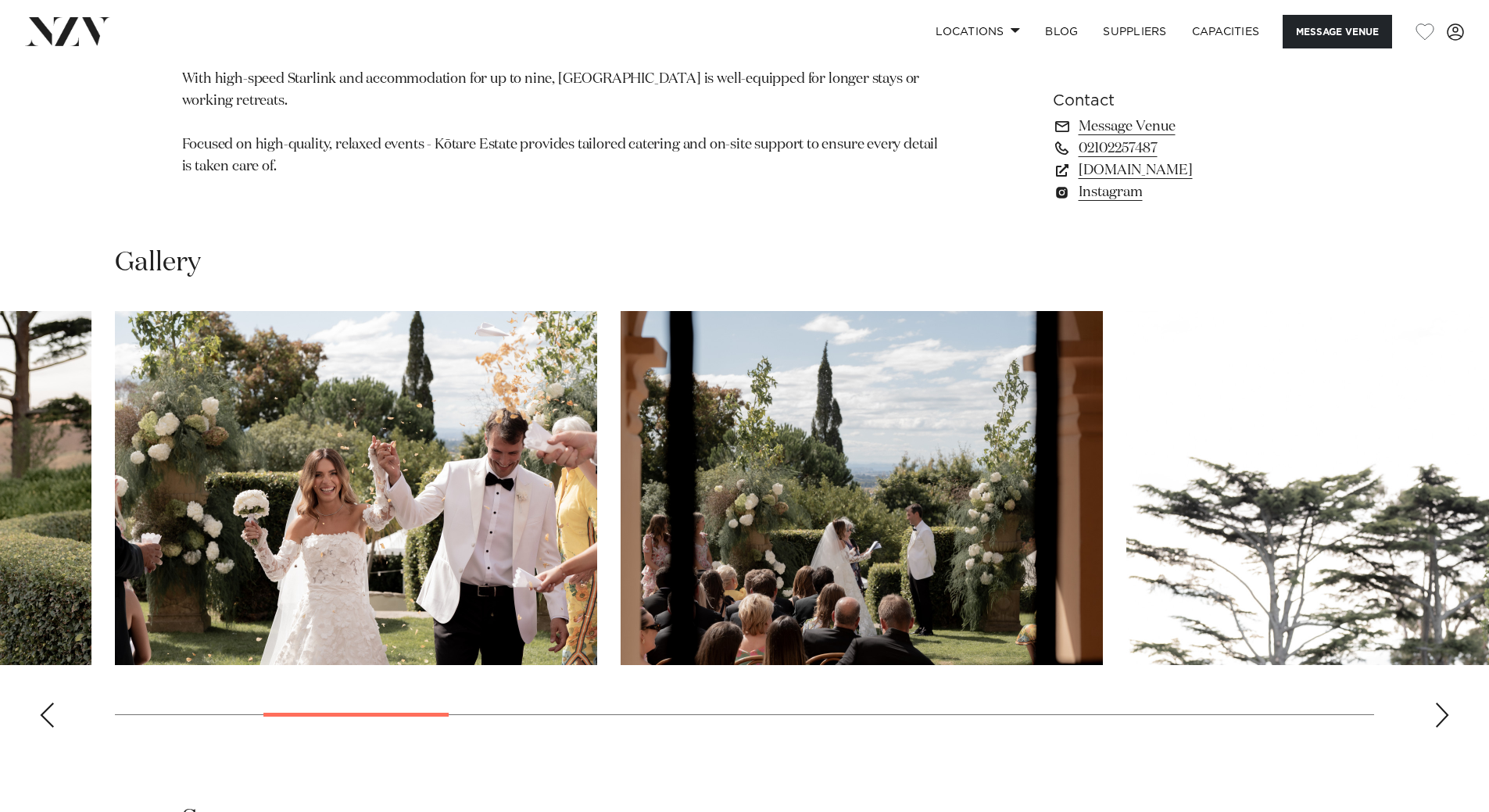
click at [51, 714] on div "Previous slide" at bounding box center [47, 715] width 15 height 25
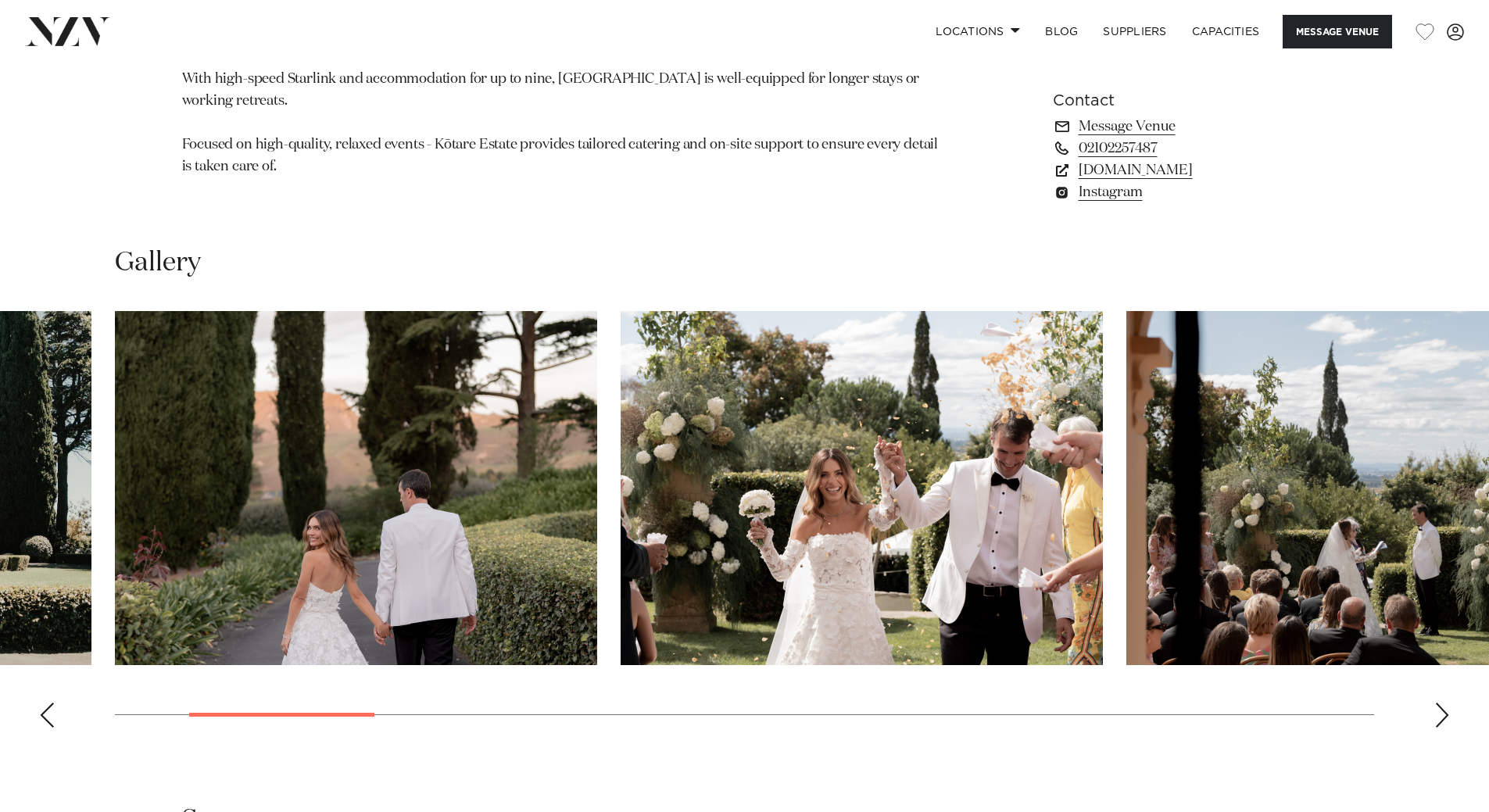
click at [51, 714] on div "Previous slide" at bounding box center [47, 715] width 15 height 25
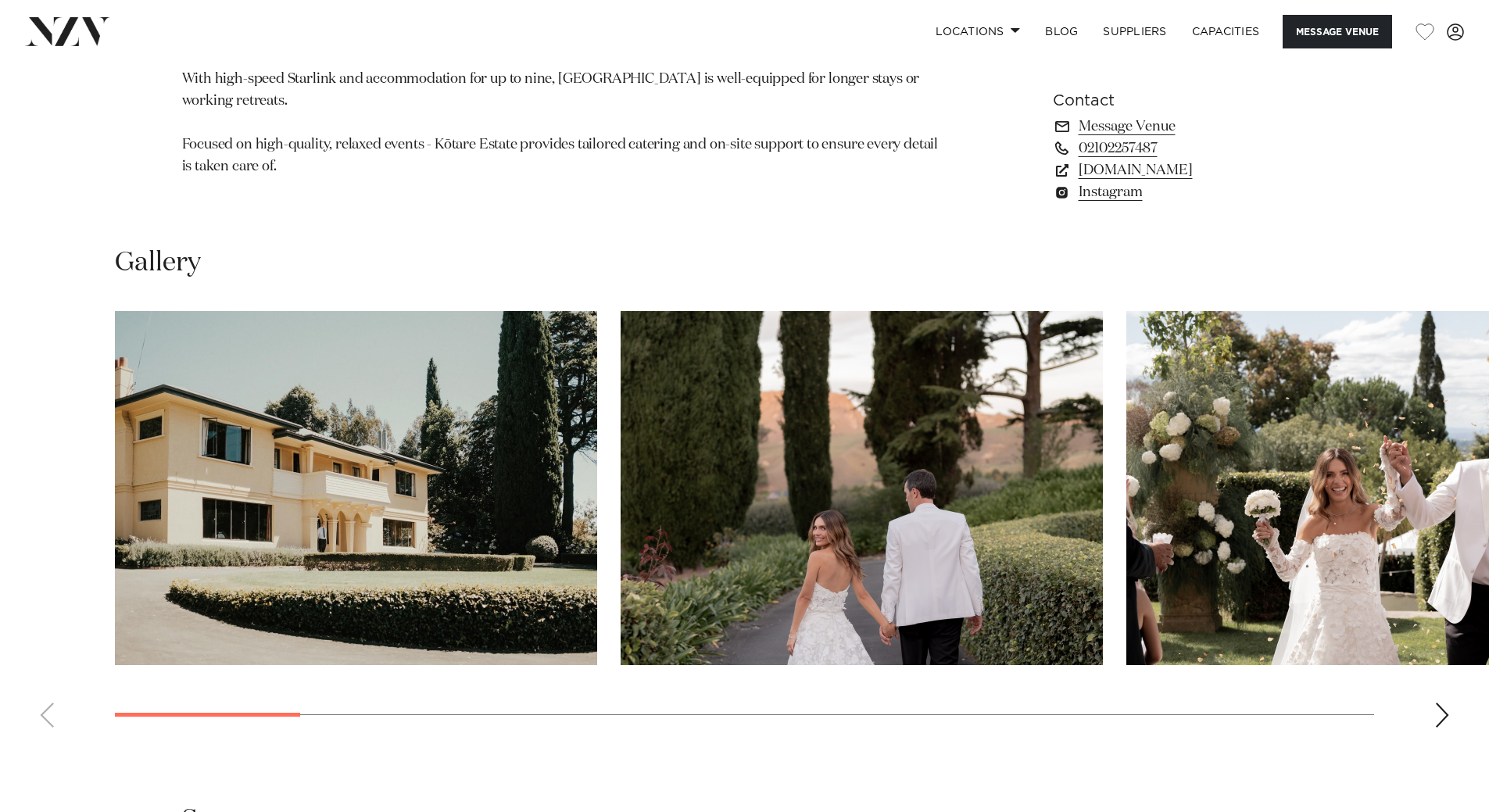
click at [51, 715] on swiper-container at bounding box center [744, 525] width 1489 height 429
click at [1447, 709] on div "Next slide" at bounding box center [1442, 715] width 15 height 25
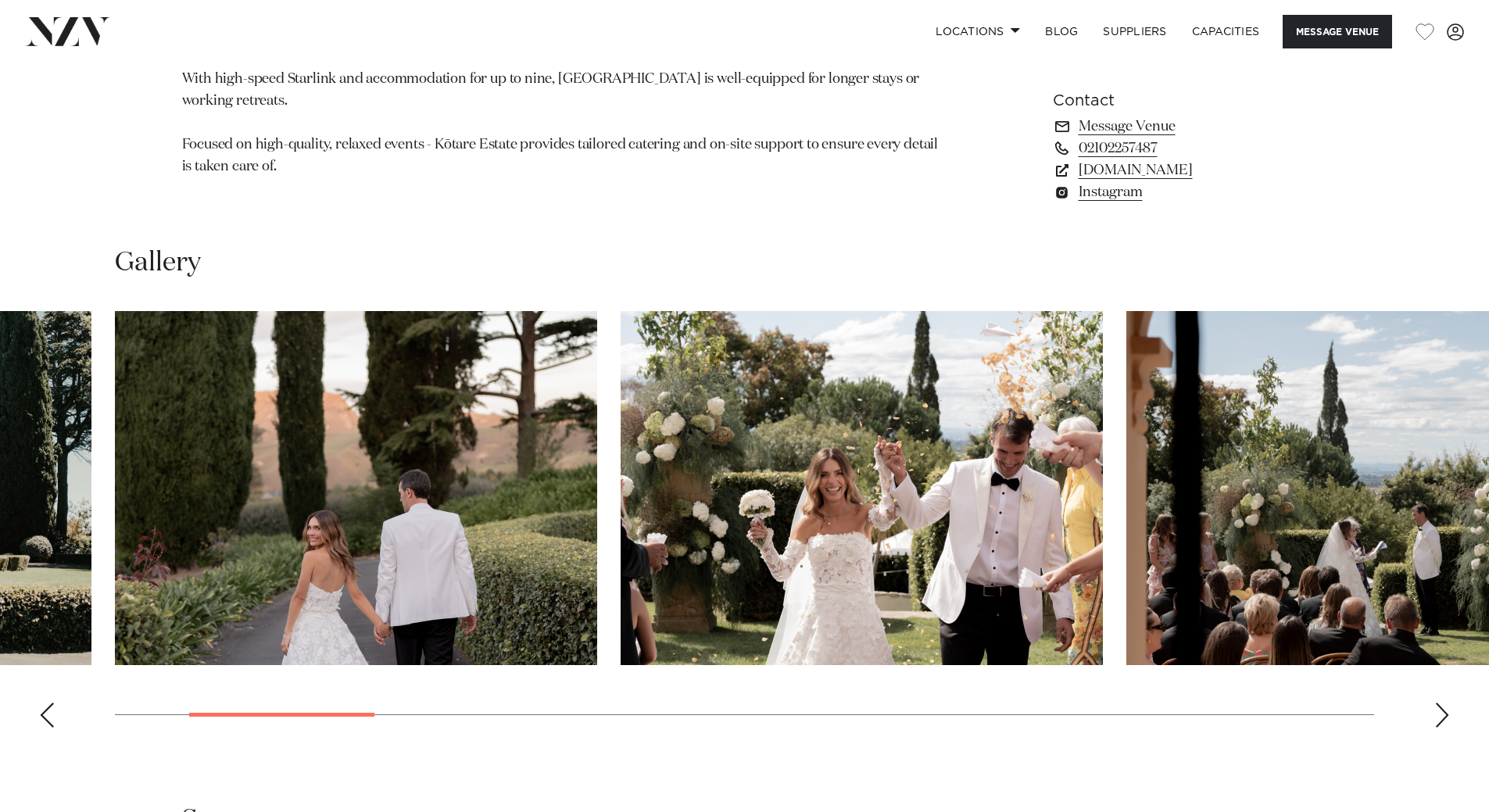
click at [1446, 716] on div "Next slide" at bounding box center [1442, 715] width 15 height 25
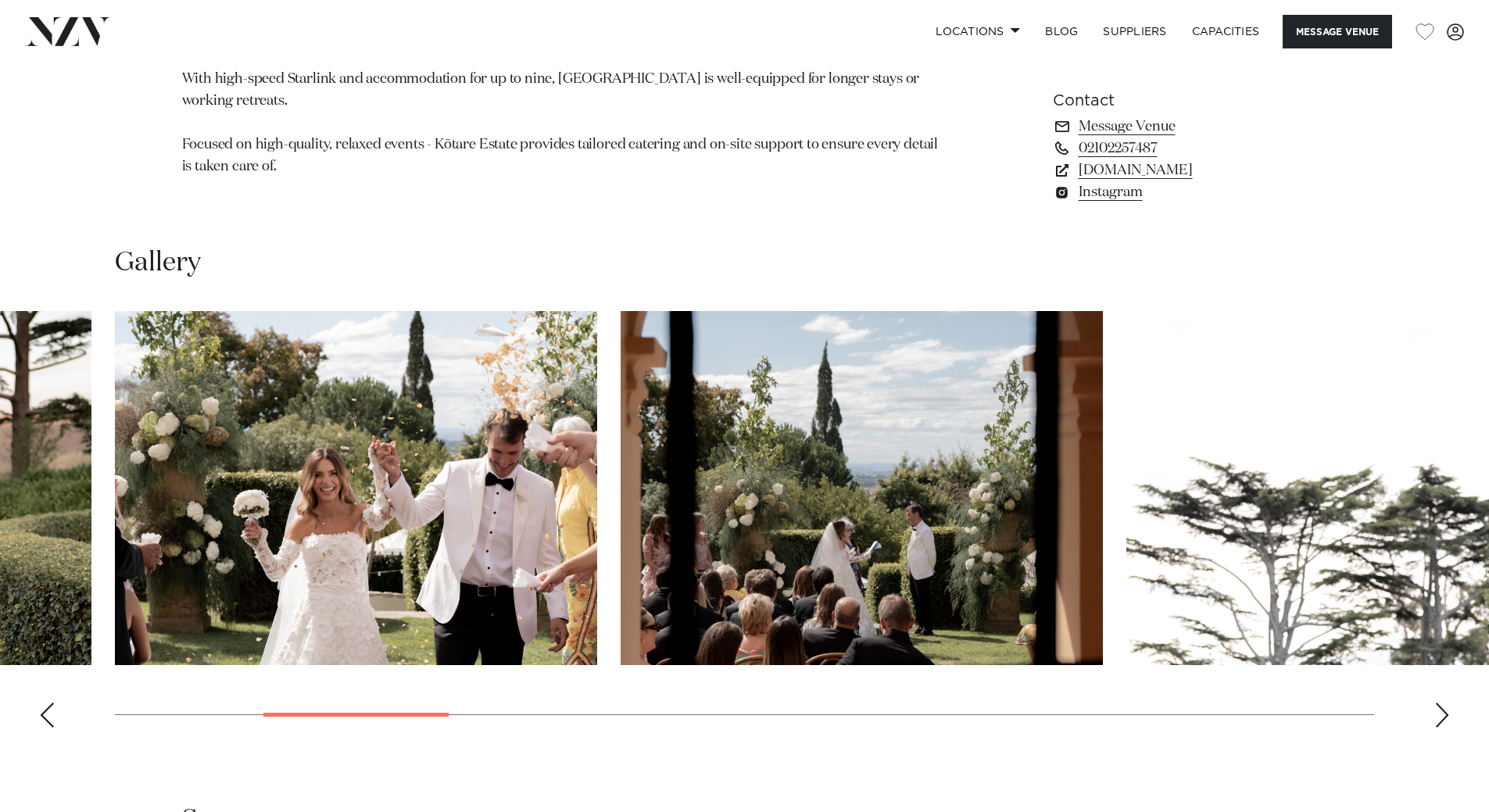
click at [1446, 713] on div "Next slide" at bounding box center [1442, 715] width 15 height 25
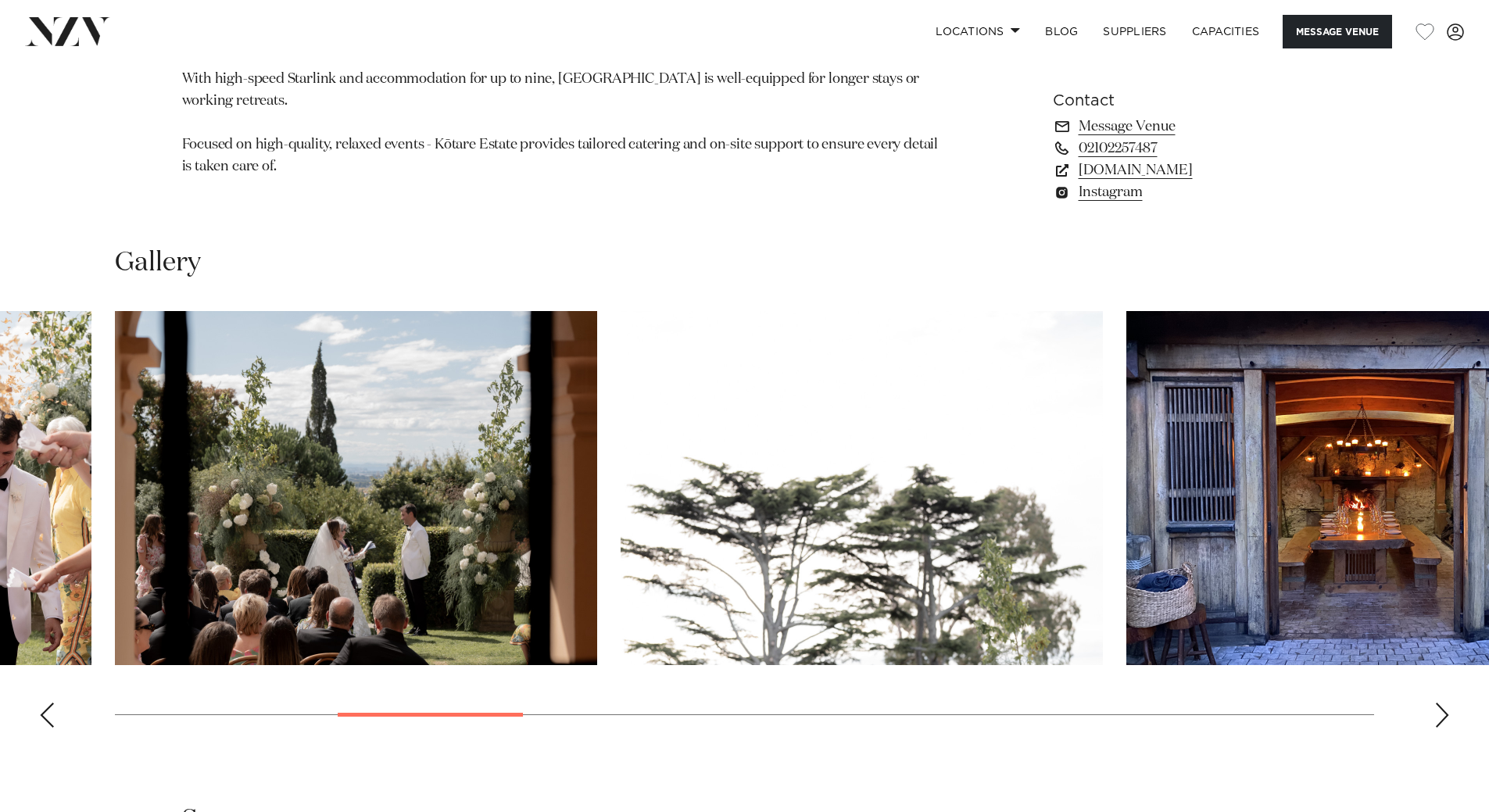
click at [1444, 713] on div "Next slide" at bounding box center [1442, 715] width 15 height 25
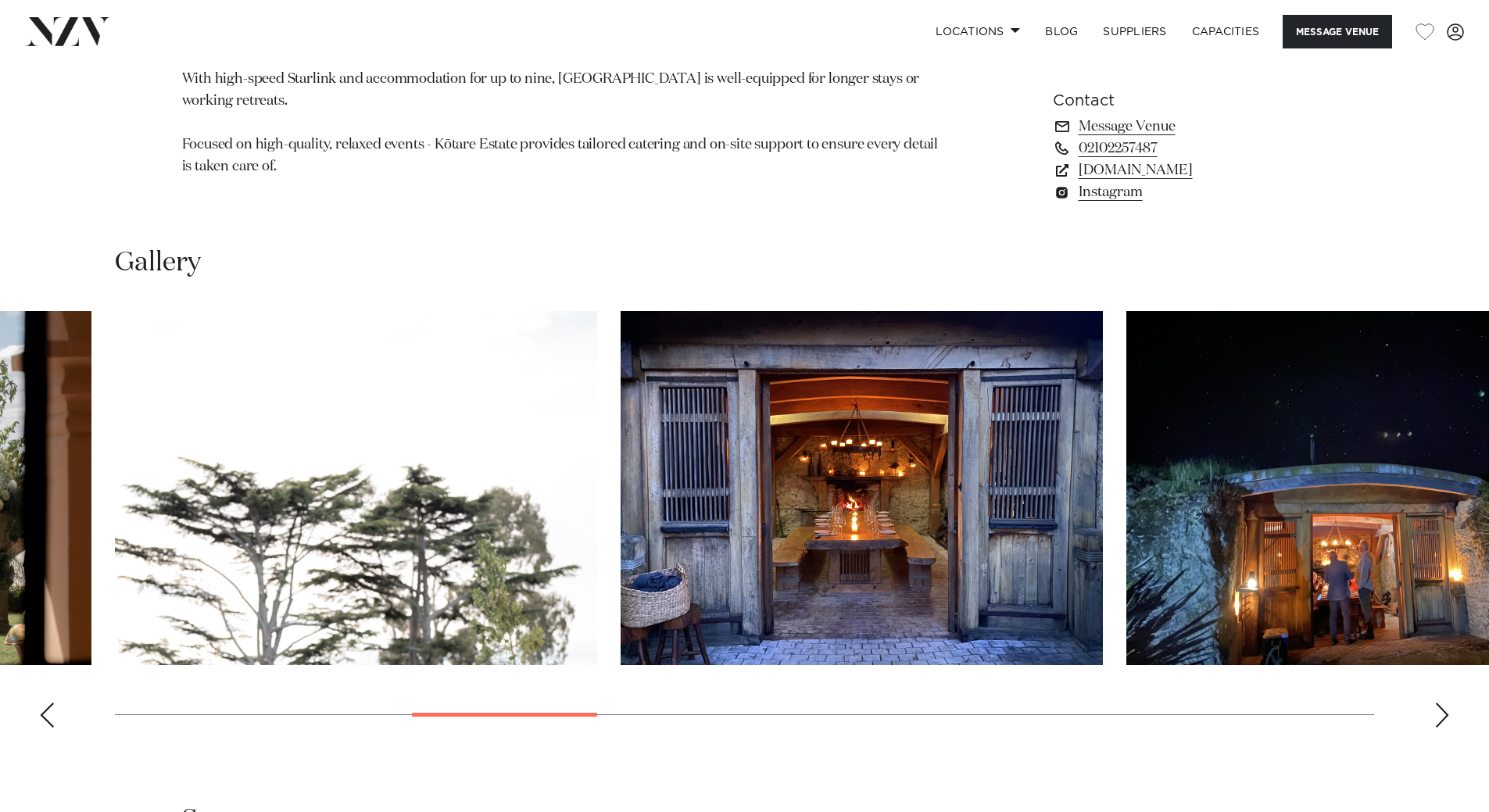
click at [1444, 714] on div "Next slide" at bounding box center [1442, 715] width 15 height 25
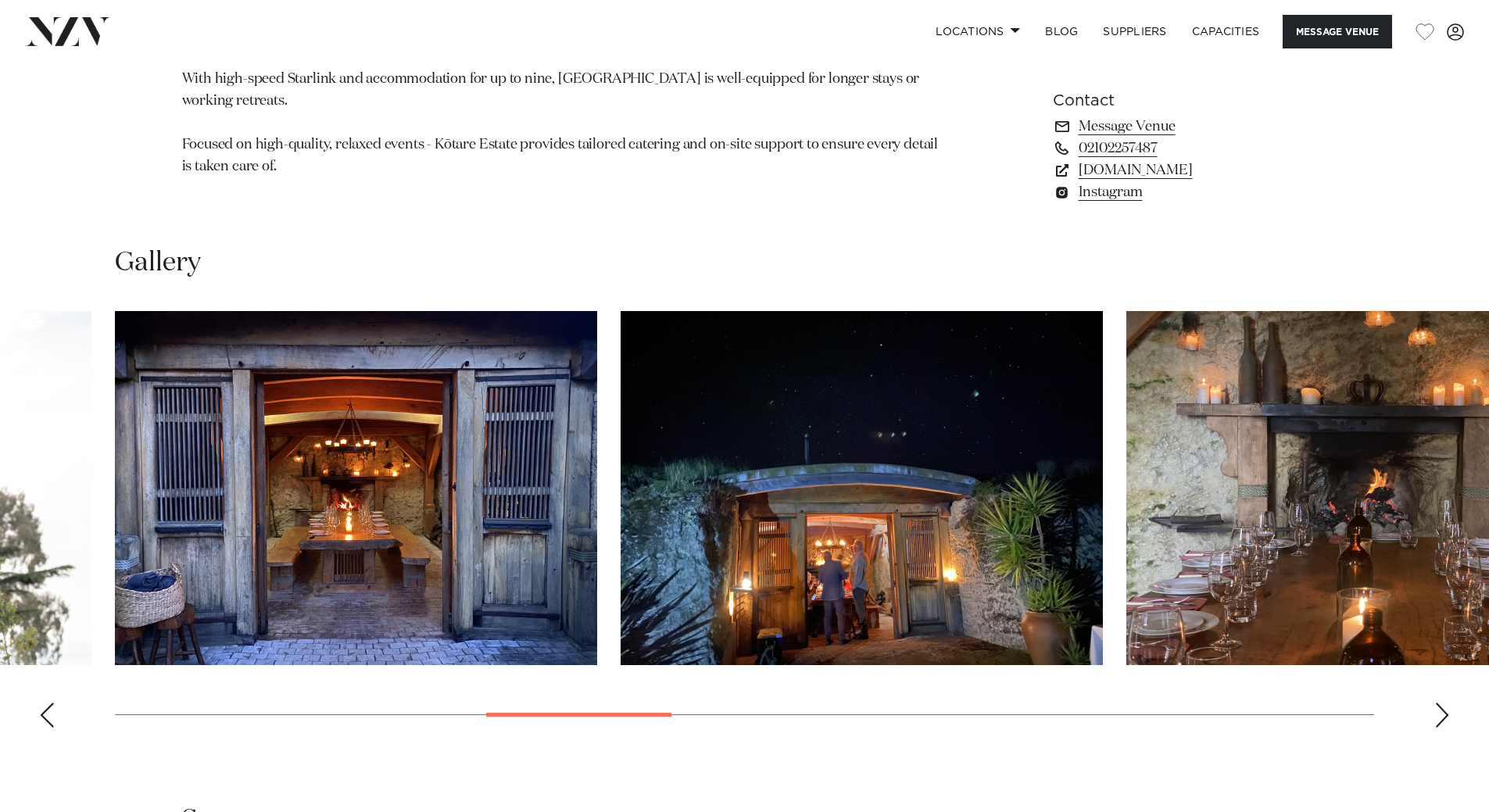
click at [1444, 713] on div "Next slide" at bounding box center [1442, 715] width 15 height 25
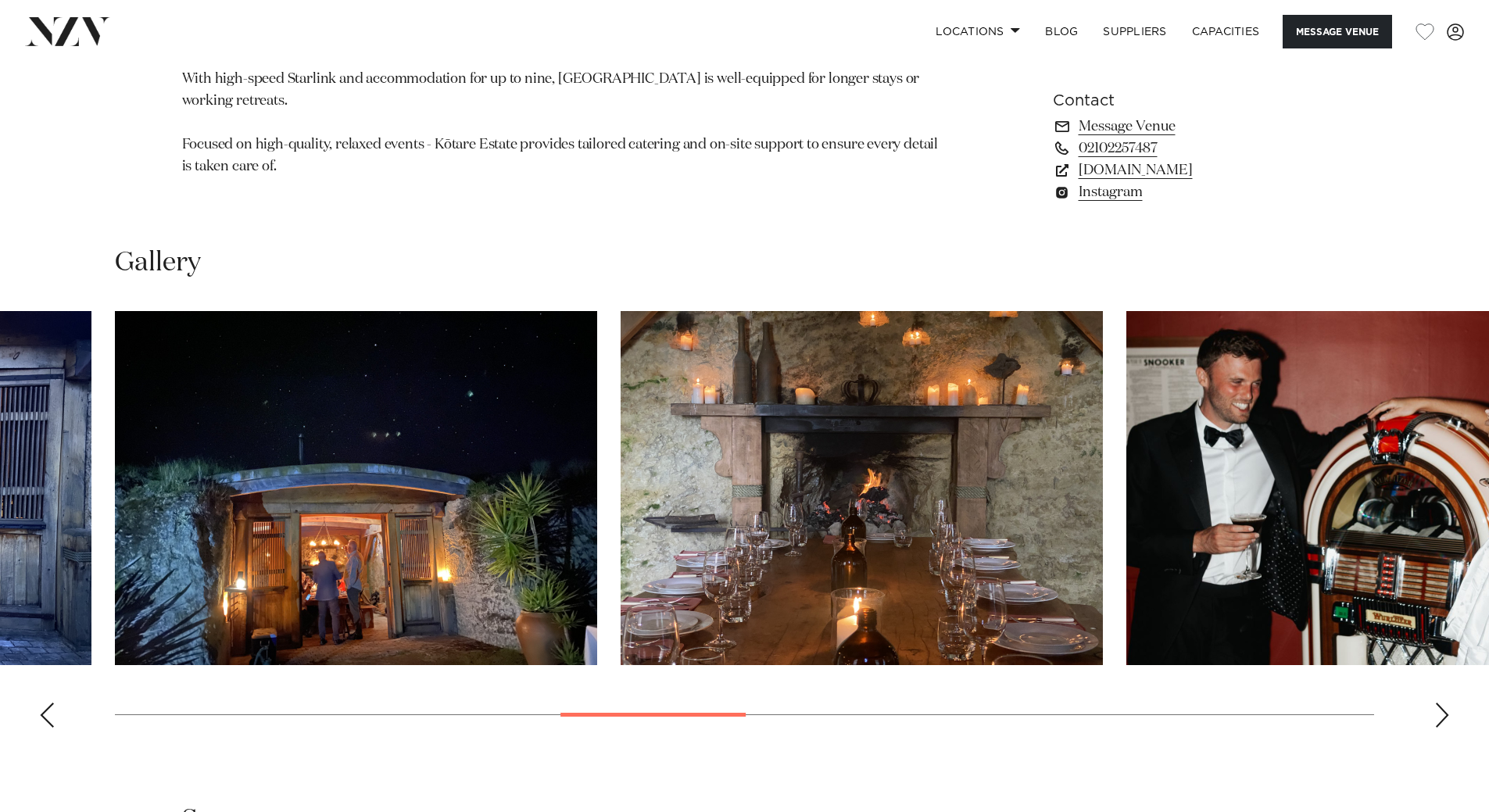
click at [1444, 713] on div "Next slide" at bounding box center [1442, 715] width 15 height 25
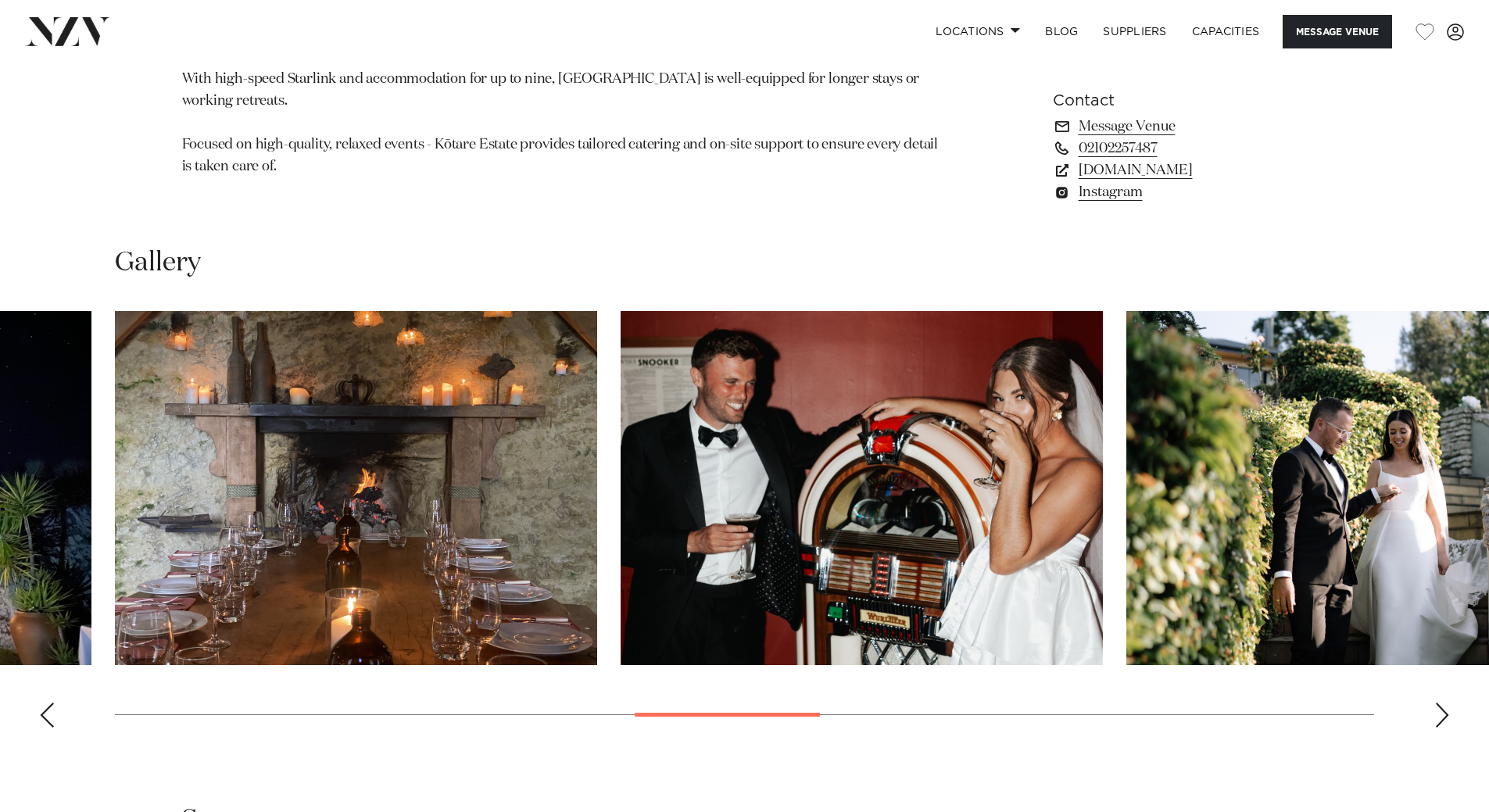
click at [1439, 715] on div "Next slide" at bounding box center [1442, 715] width 15 height 25
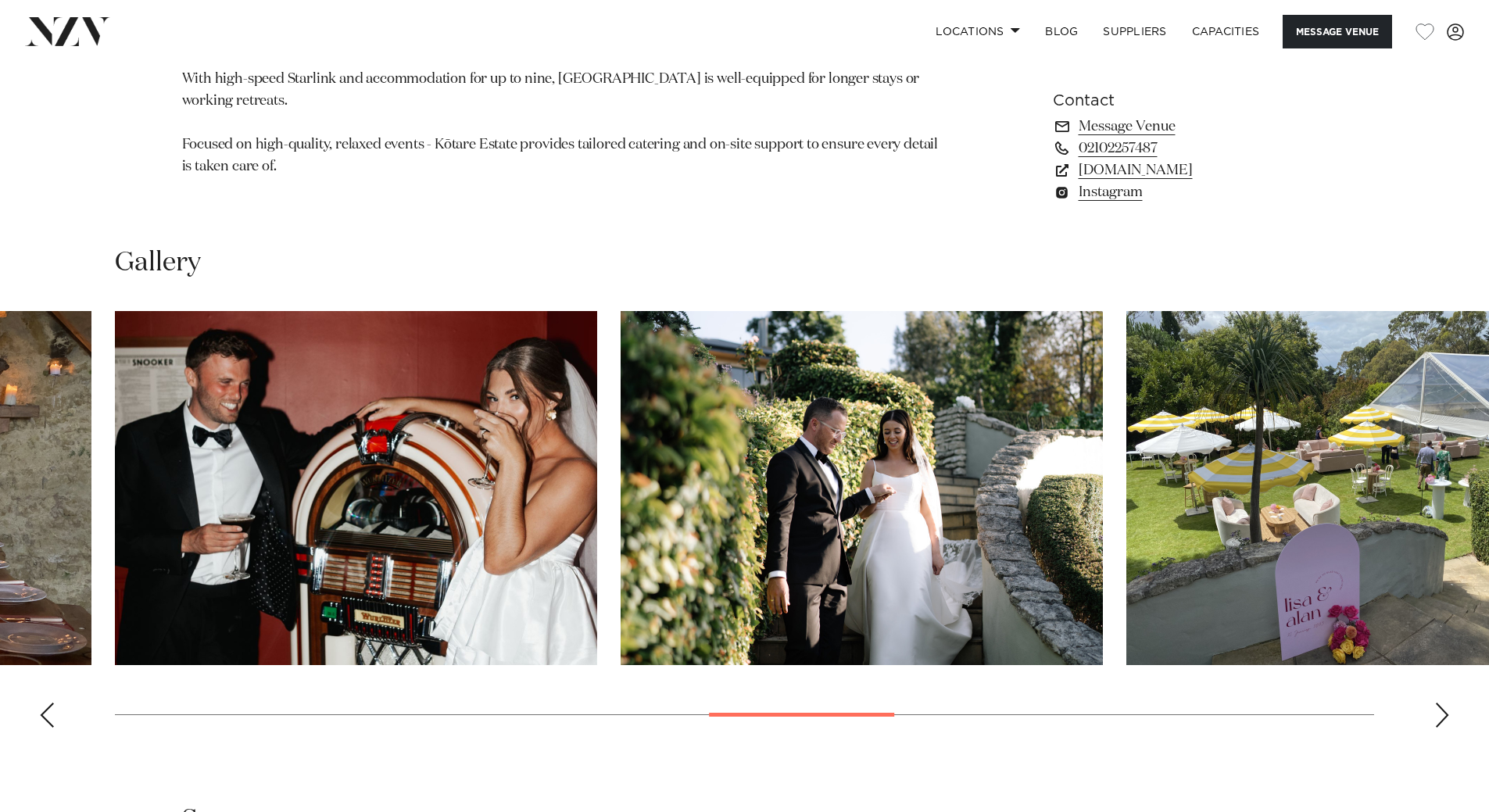
click at [1439, 715] on div "Next slide" at bounding box center [1442, 715] width 15 height 25
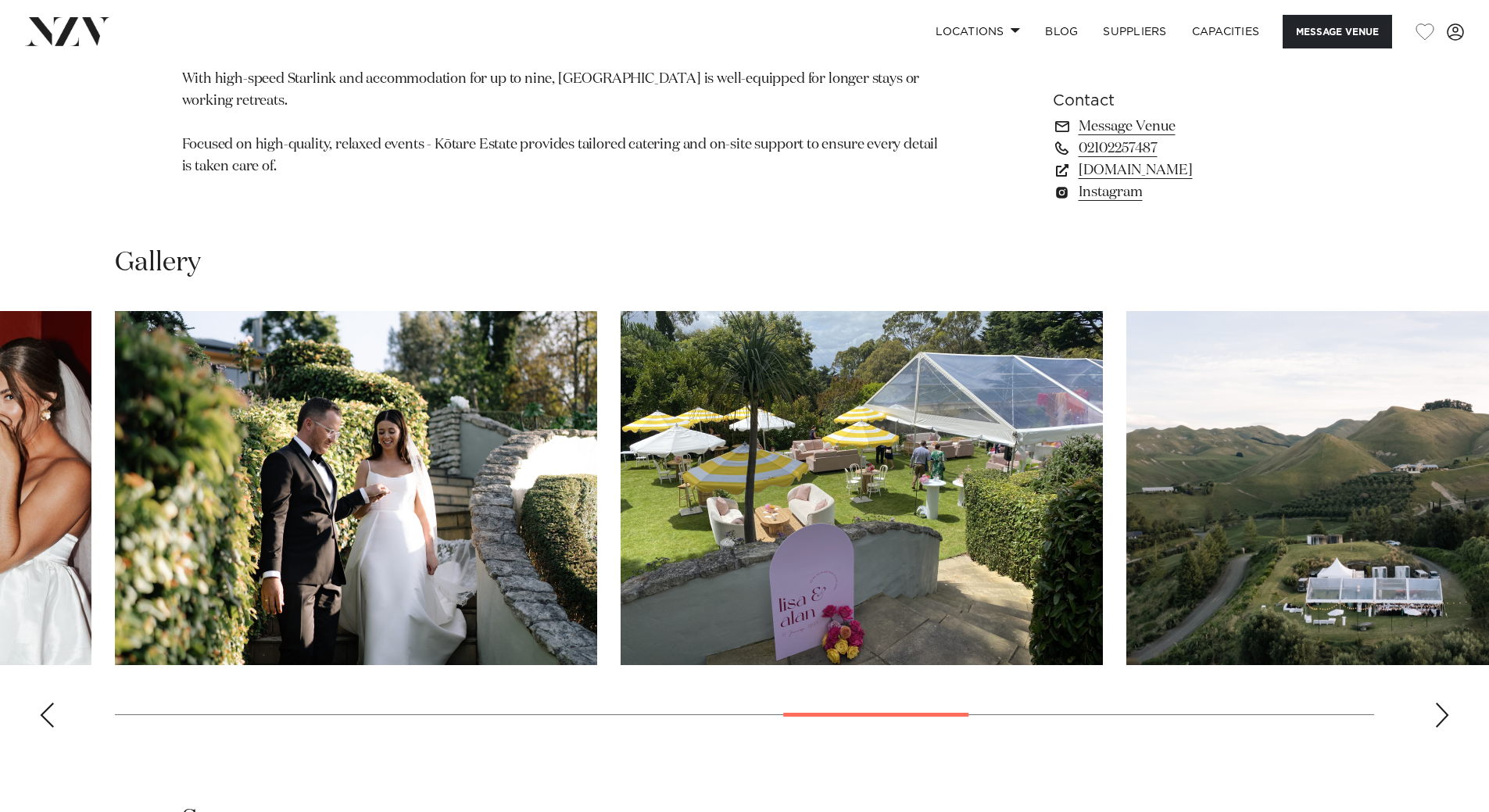
click at [1439, 715] on div "Next slide" at bounding box center [1442, 715] width 15 height 25
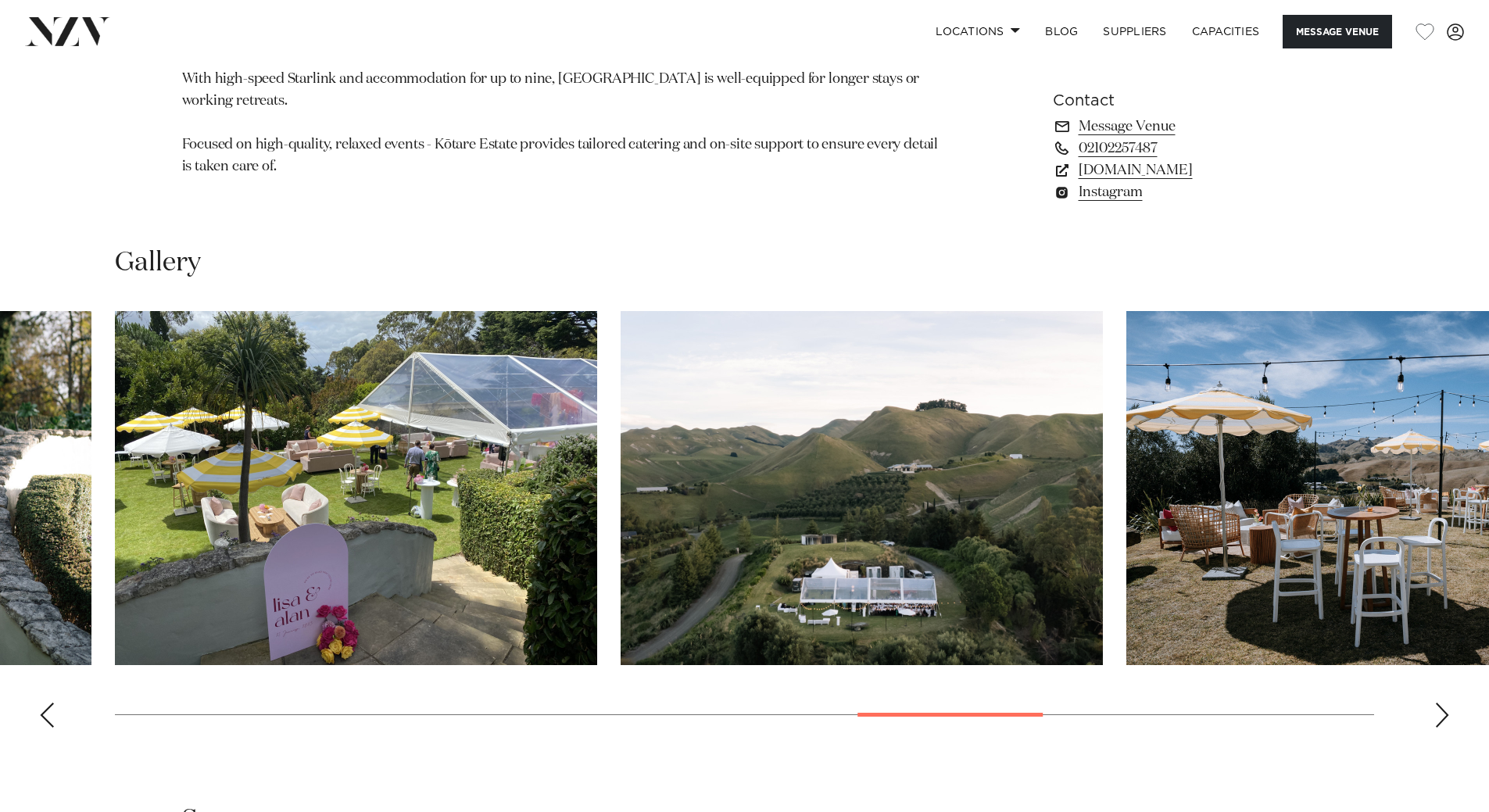
click at [1439, 715] on div "Next slide" at bounding box center [1442, 715] width 15 height 25
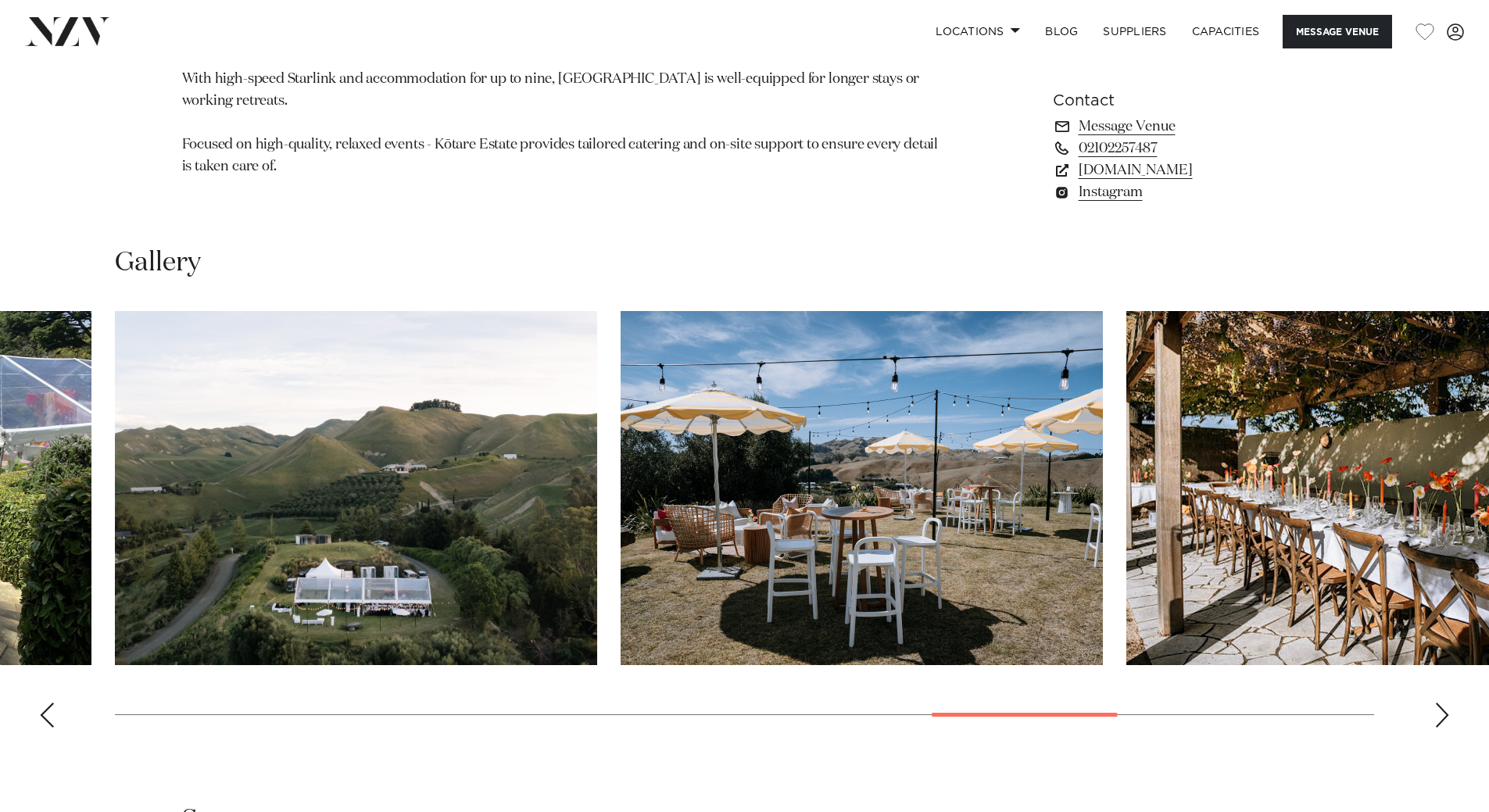
click at [1439, 715] on div "Next slide" at bounding box center [1442, 715] width 15 height 25
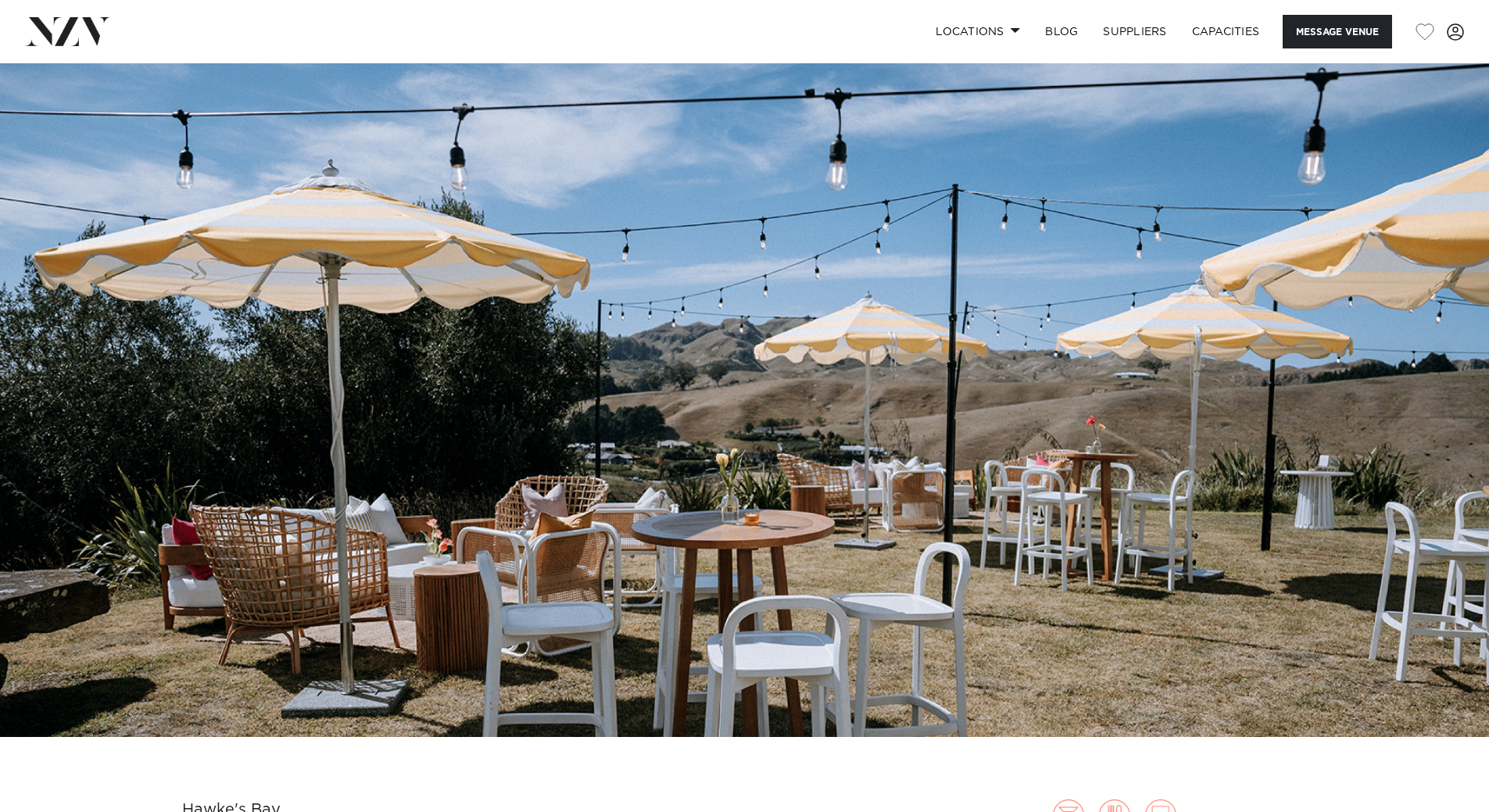
scroll to position [0, 0]
